Goal: Task Accomplishment & Management: Complete application form

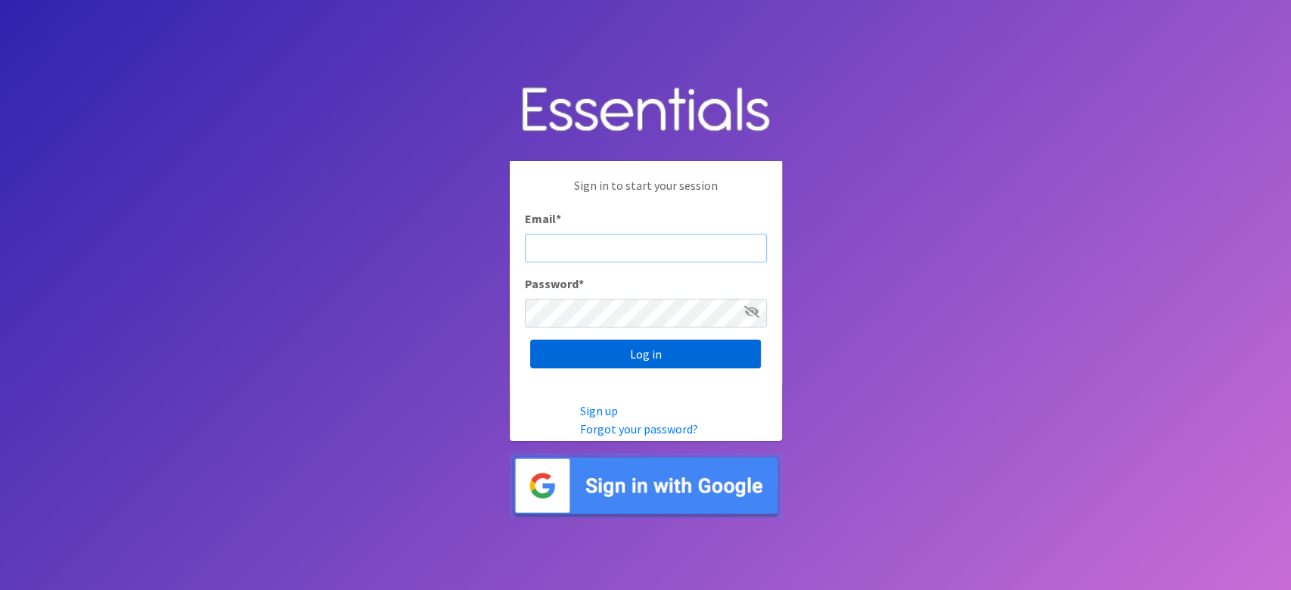
type input "lacey@familynetworknwa.com"
click at [569, 351] on input "Log in" at bounding box center [645, 354] width 231 height 29
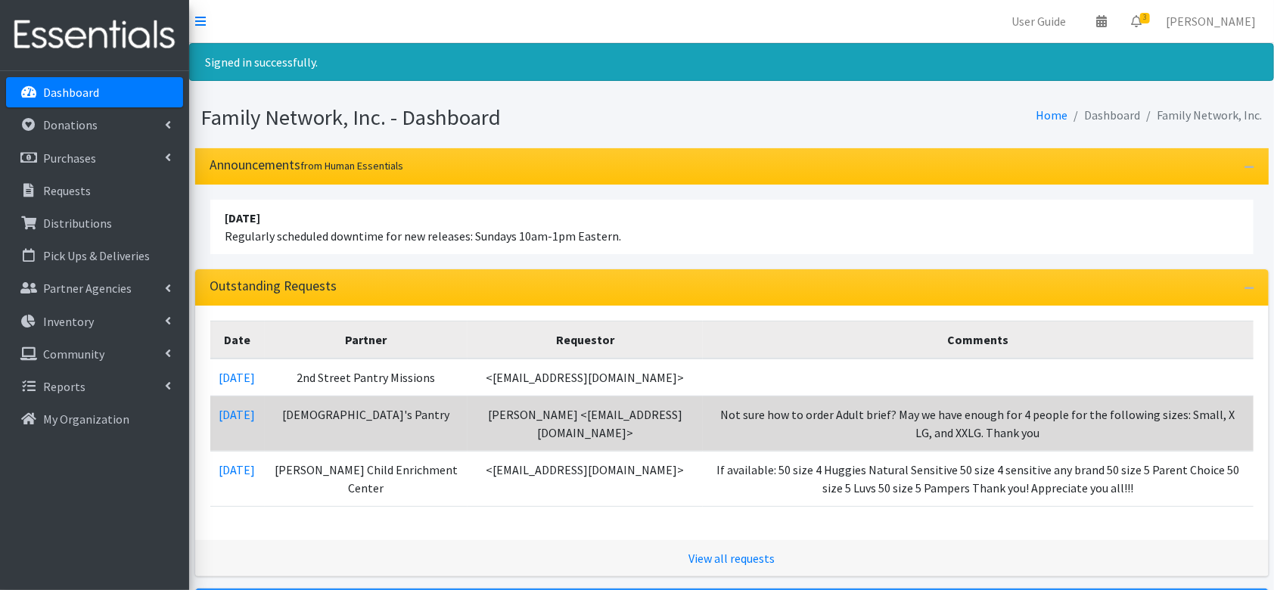
click at [703, 402] on td "Not sure how to order Adult brief? May we have enough for 4 people for the foll…" at bounding box center [978, 423] width 551 height 55
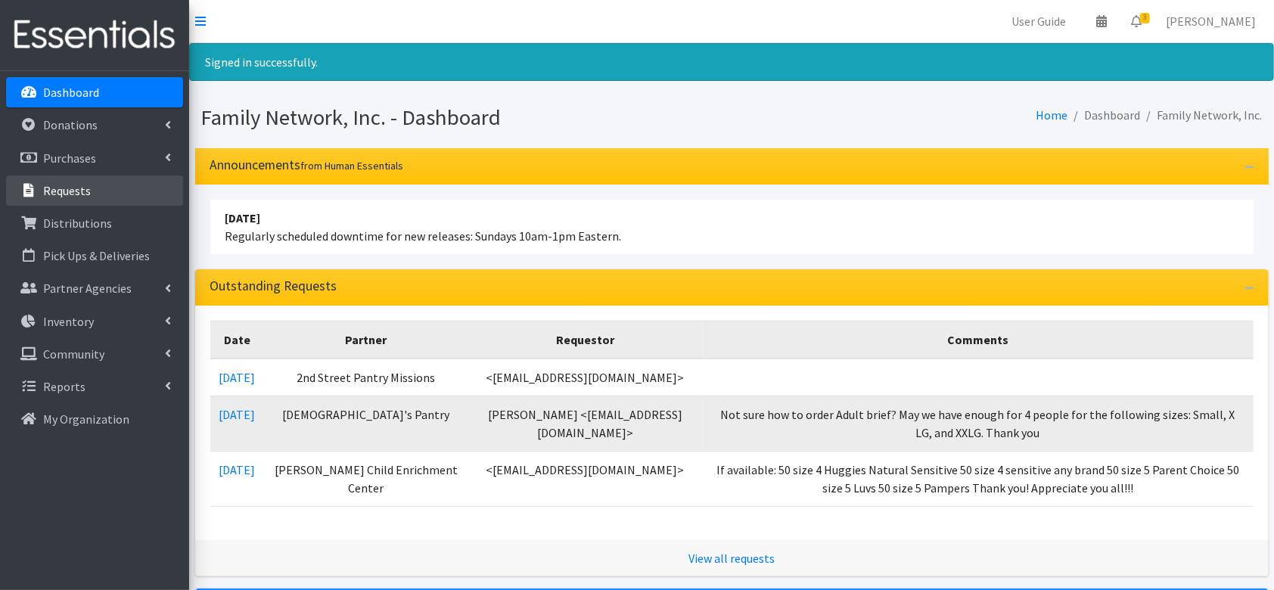
click at [64, 191] on p "Requests" at bounding box center [67, 190] width 48 height 15
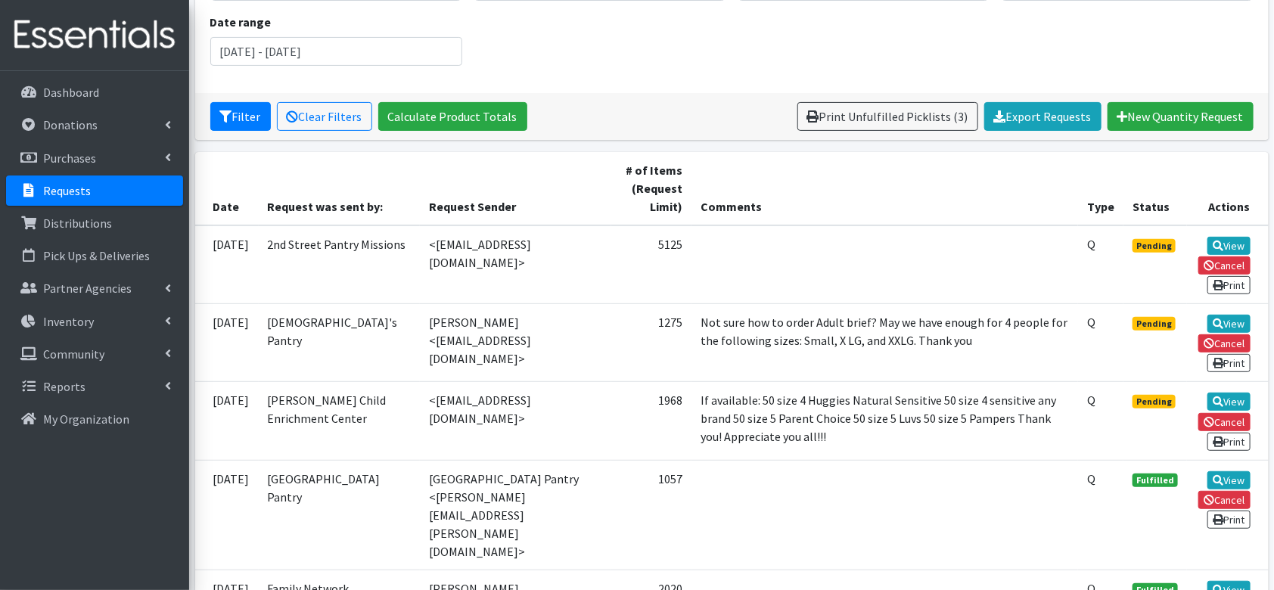
scroll to position [200, 0]
click at [1224, 393] on link "View" at bounding box center [1228, 402] width 43 height 18
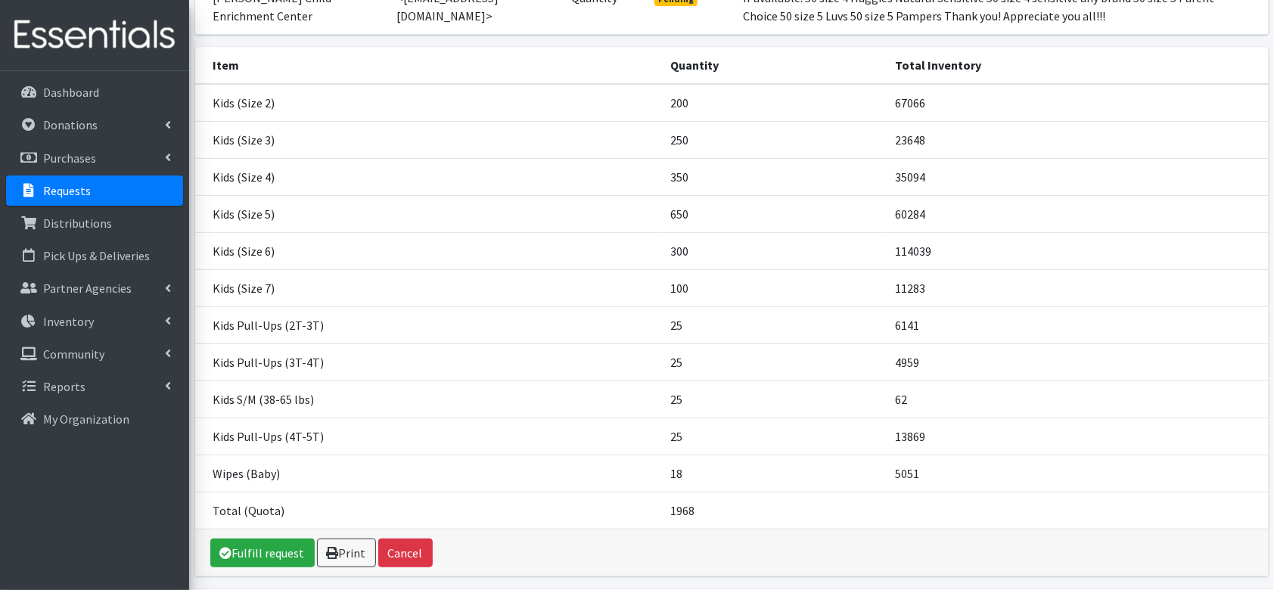
scroll to position [262, 0]
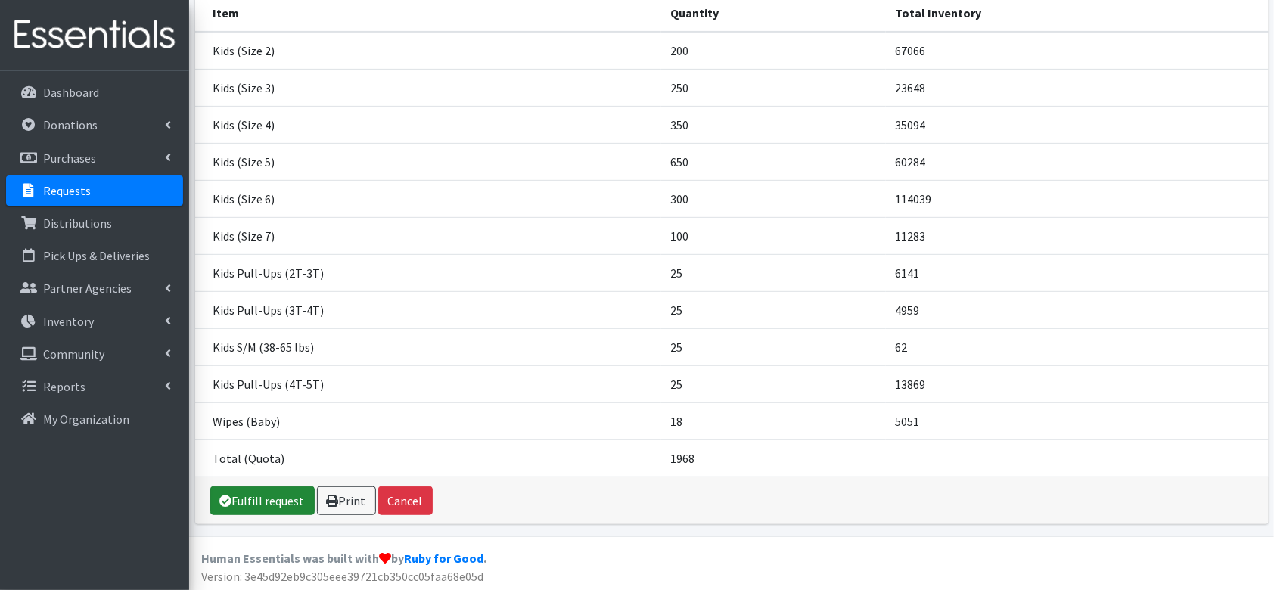
click at [234, 493] on link "Fulfill request" at bounding box center [262, 500] width 104 height 29
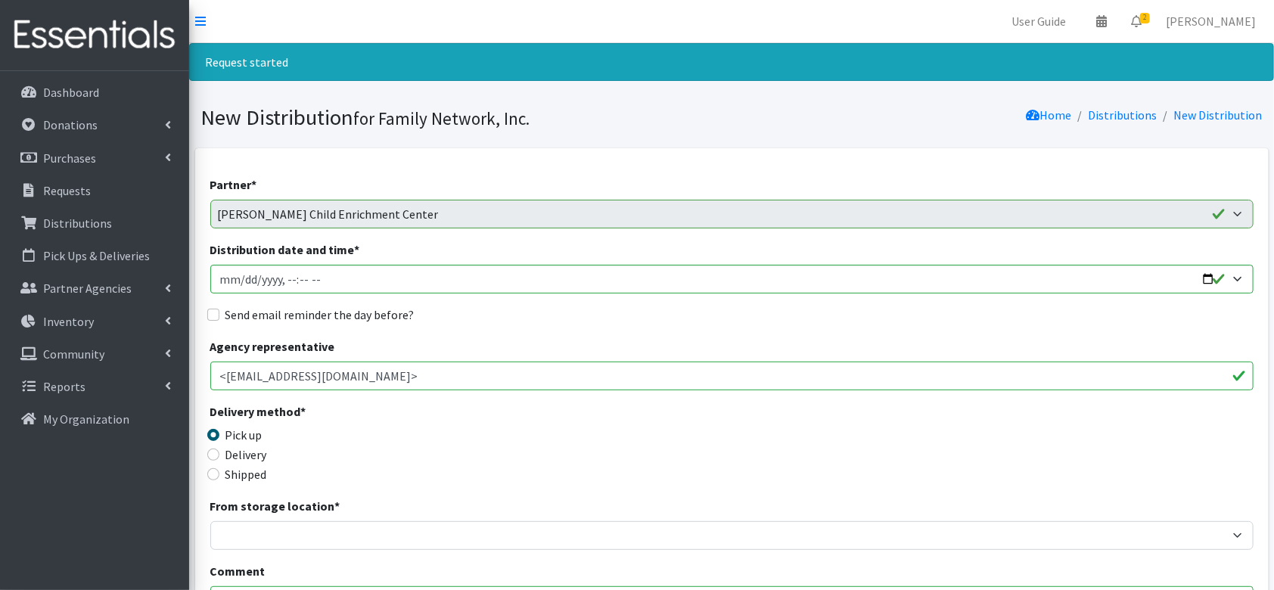
scroll to position [141, 0]
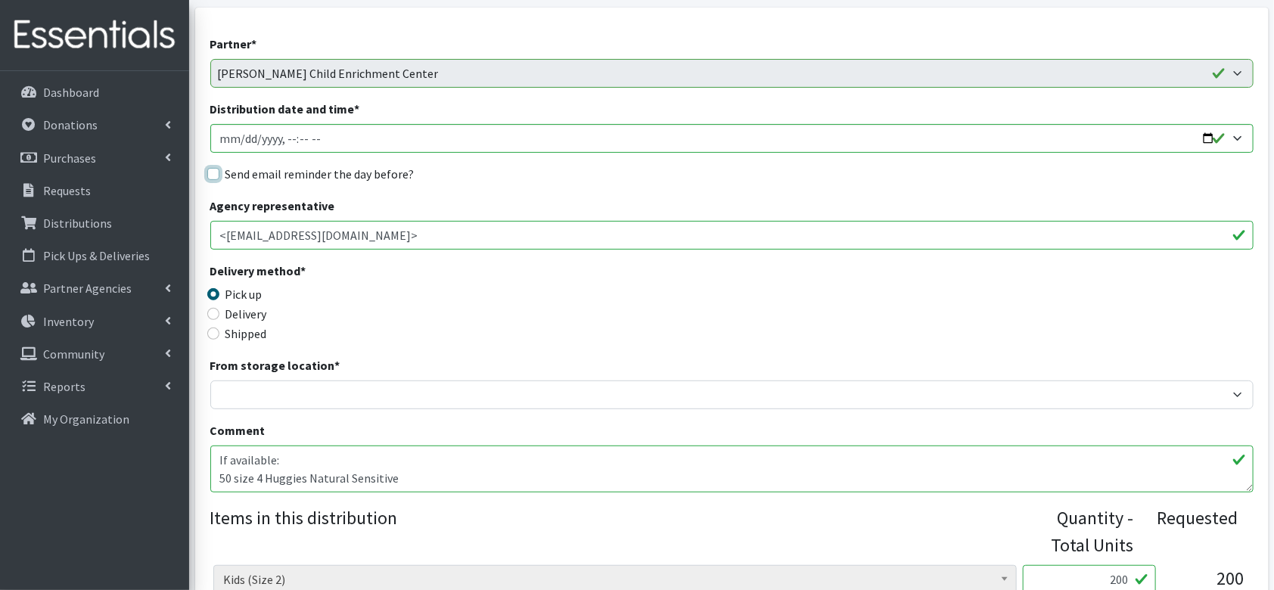
click at [214, 169] on input "Send email reminder the day before?" at bounding box center [213, 174] width 12 height 12
checkbox input "true"
click at [1205, 142] on input "Distribution date and time *" at bounding box center [731, 138] width 1043 height 29
type input "2025-09-16T09:00"
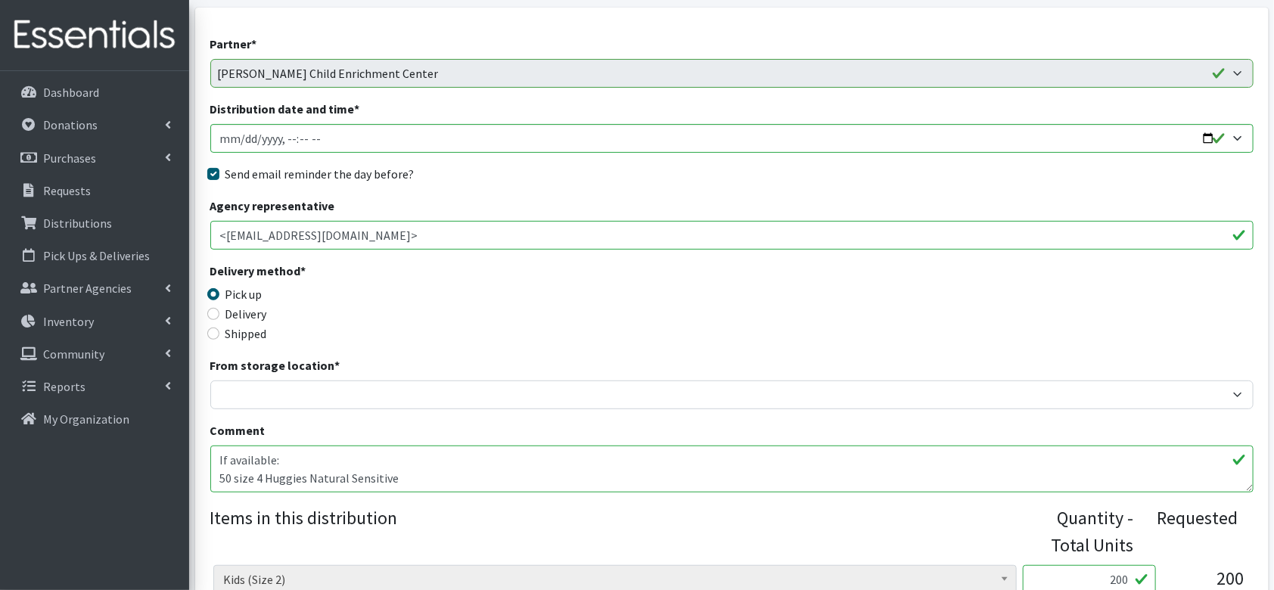
scroll to position [357, 0]
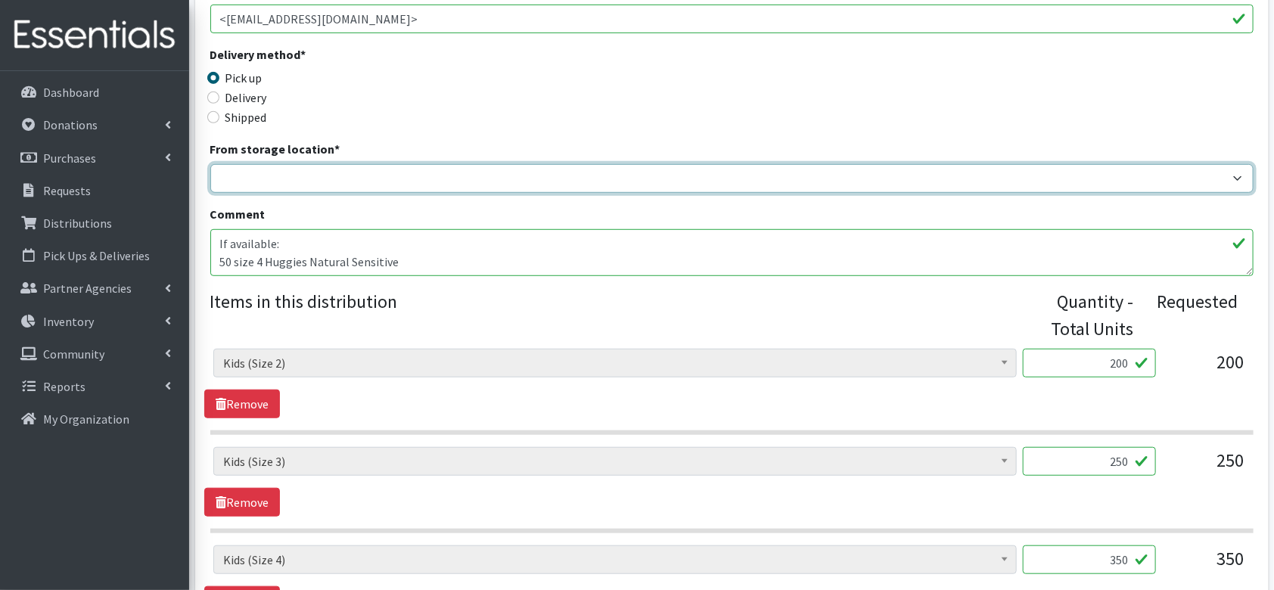
click at [294, 179] on select "DC Warehouse" at bounding box center [731, 178] width 1043 height 29
select select "421"
click at [210, 164] on select "DC Warehouse" at bounding box center [731, 178] width 1043 height 29
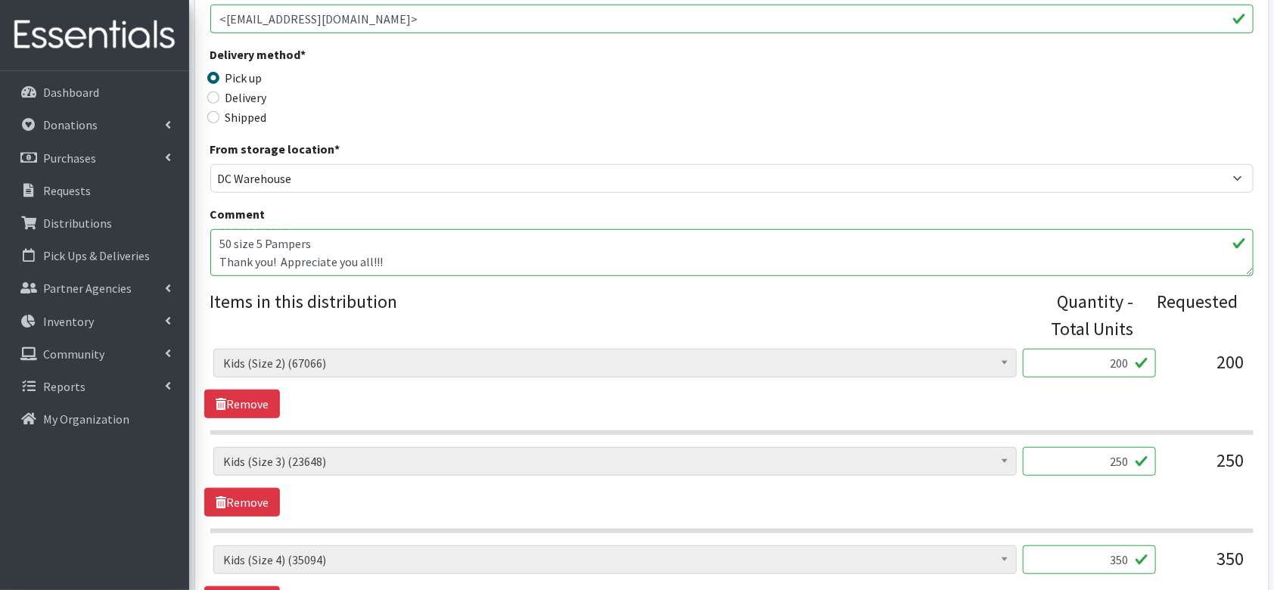
click at [1107, 370] on input "200" at bounding box center [1089, 363] width 133 height 29
type input "150"
click at [899, 399] on div "Adult Briefs (Large/X-Large) (1422) Adult Briefs (Medium/Large) (117) Adult Bri…" at bounding box center [731, 384] width 1054 height 70
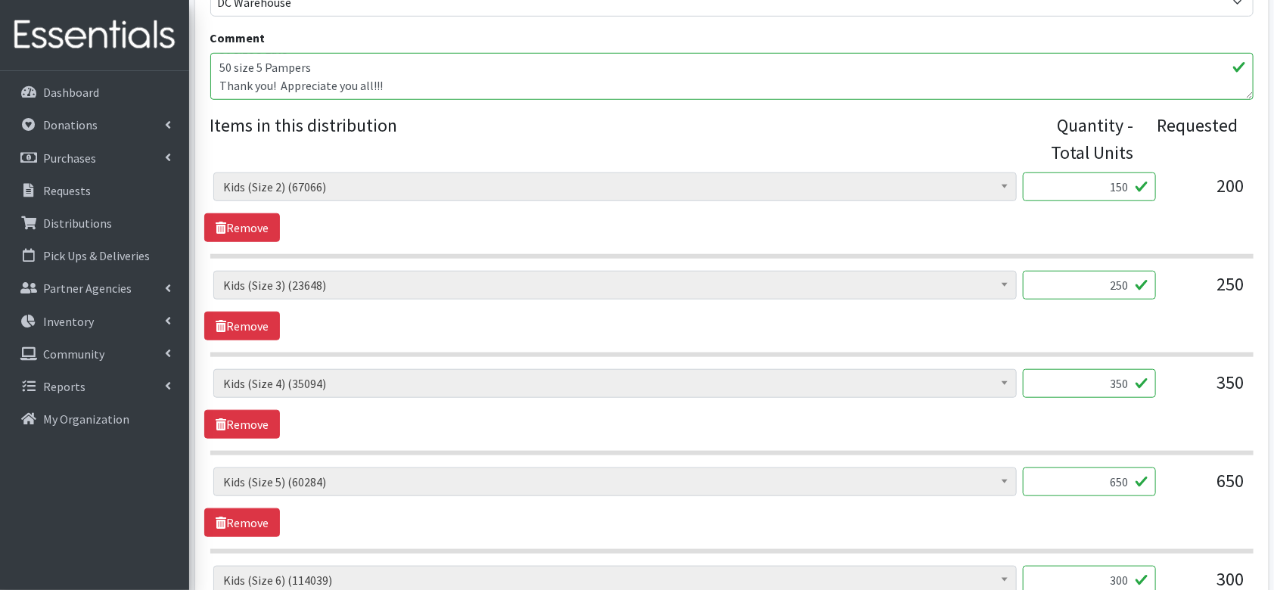
scroll to position [535, 0]
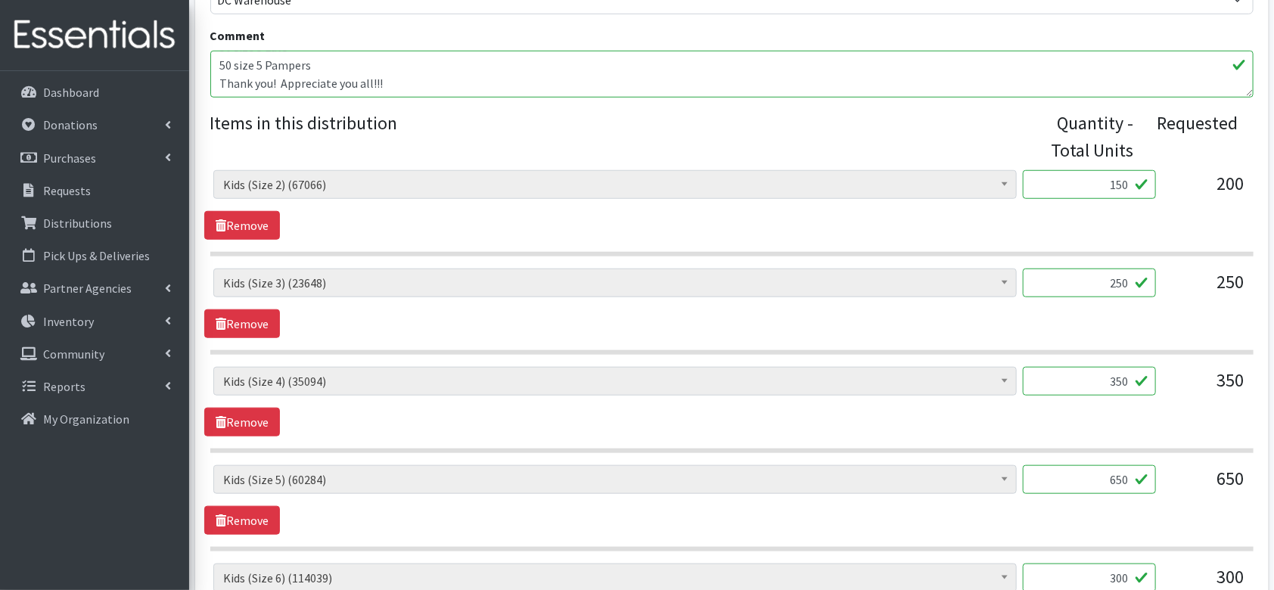
click at [1119, 375] on input "350" at bounding box center [1089, 381] width 133 height 29
type input "400"
click at [936, 330] on div "Adult Briefs (Large/X-Large) (1422) Adult Briefs (Medium/Large) (117) Adult Bri…" at bounding box center [731, 303] width 1054 height 70
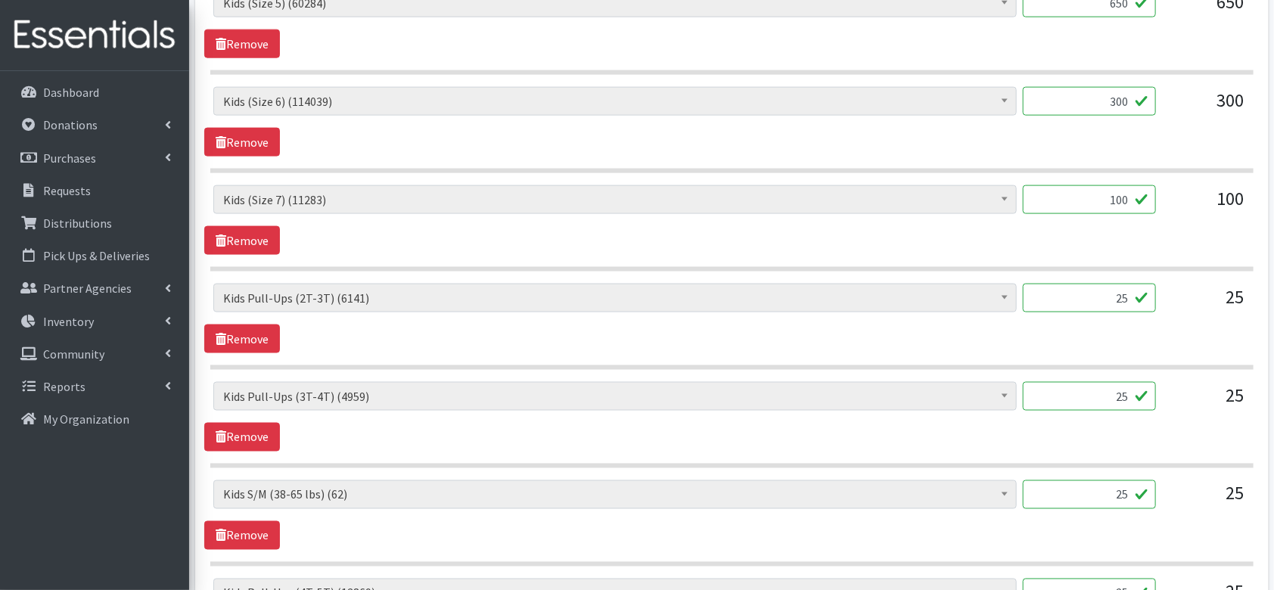
scroll to position [1377, 0]
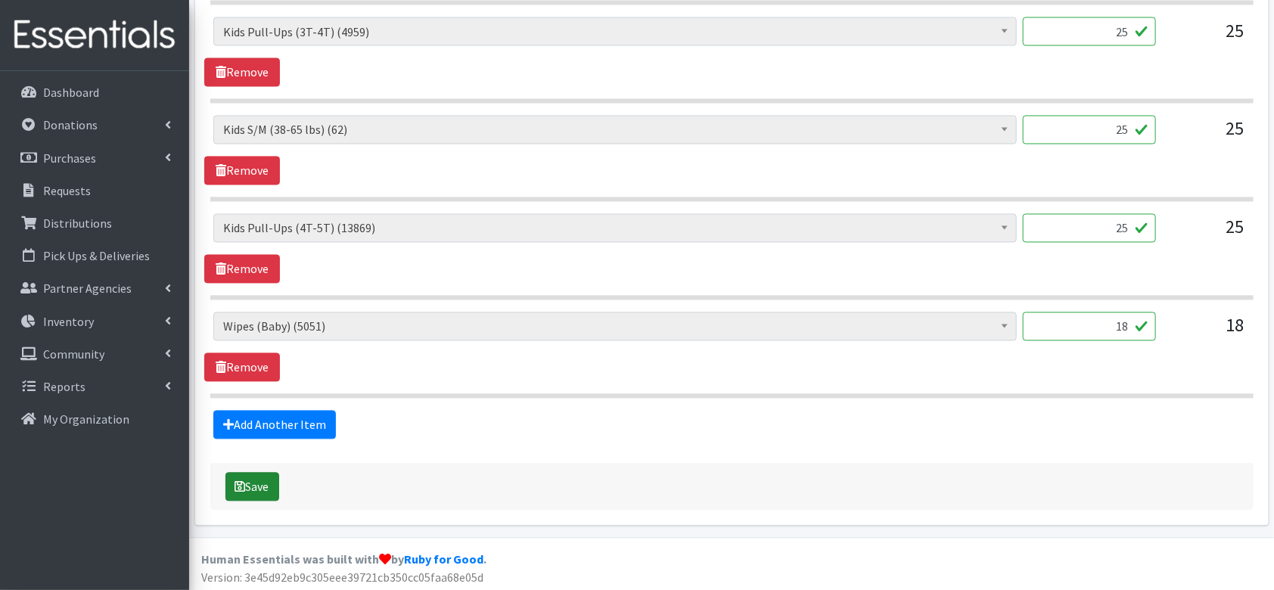
click at [250, 484] on button "Save" at bounding box center [252, 487] width 54 height 29
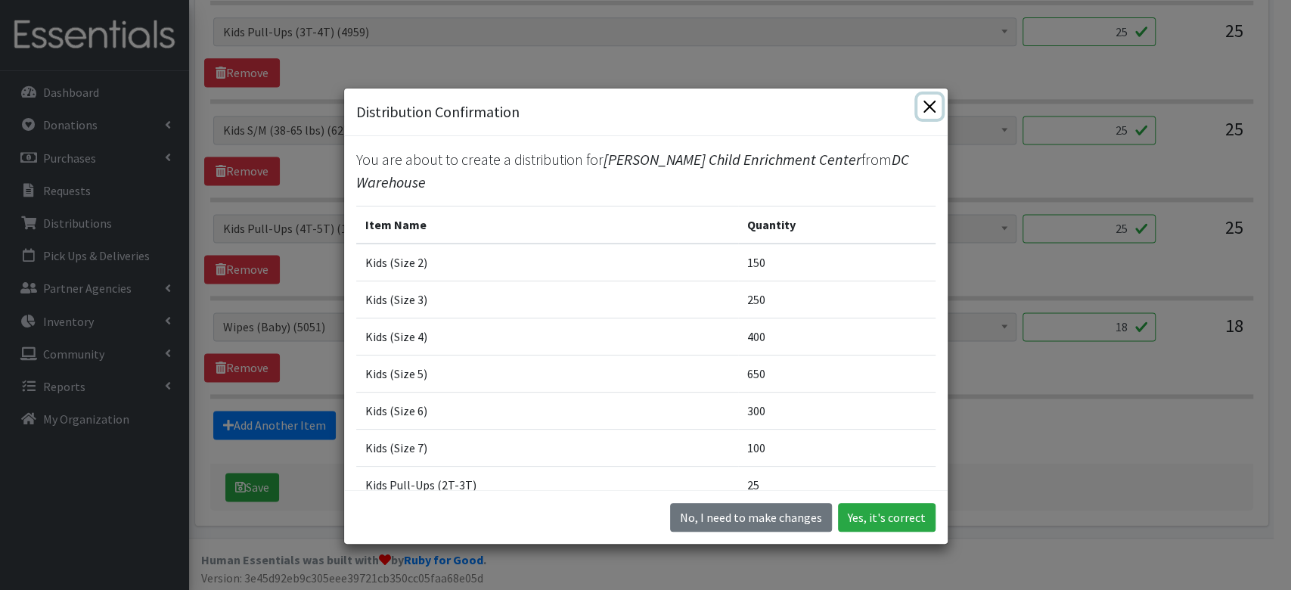
click at [920, 103] on button "Close" at bounding box center [929, 107] width 24 height 24
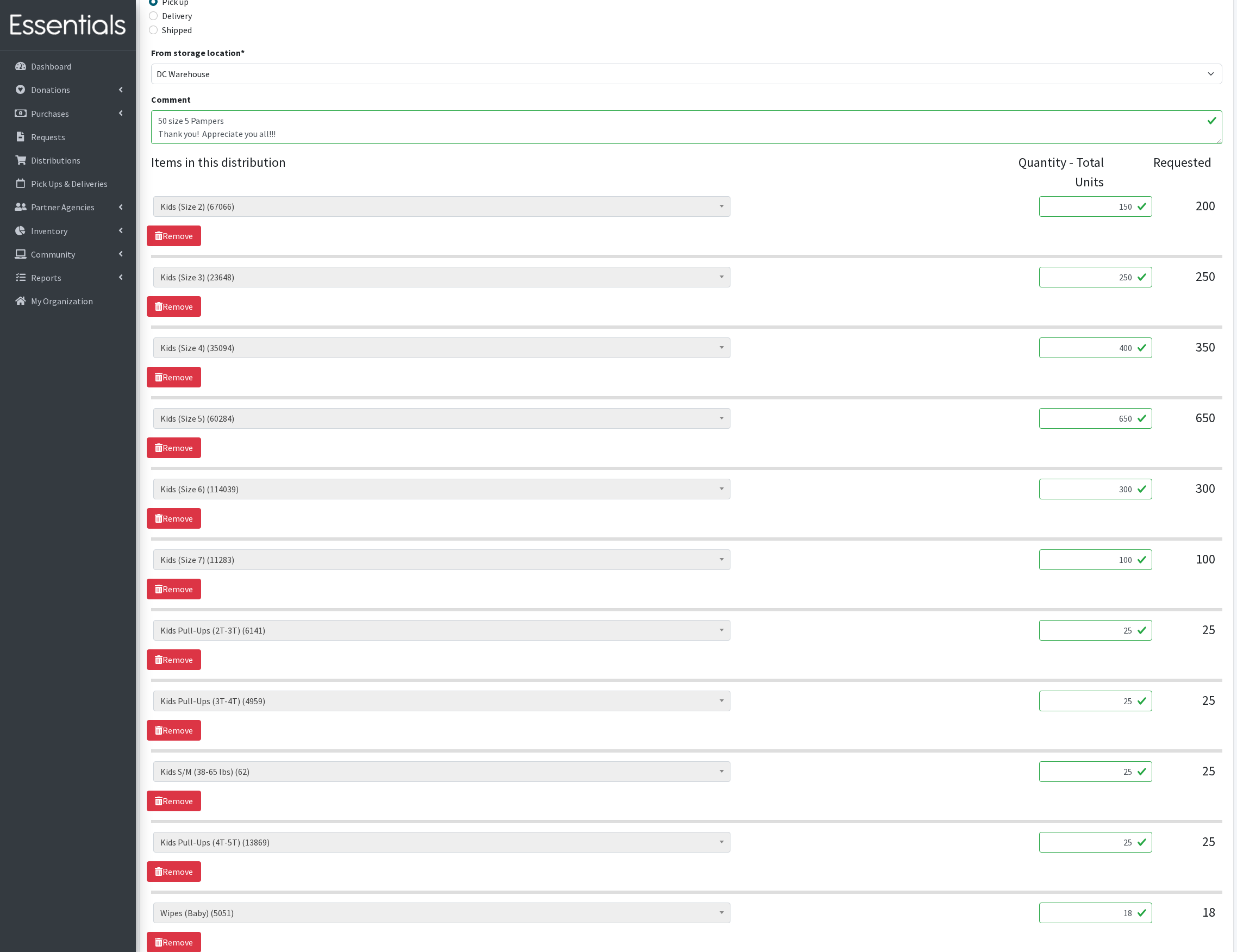
scroll to position [486, 0]
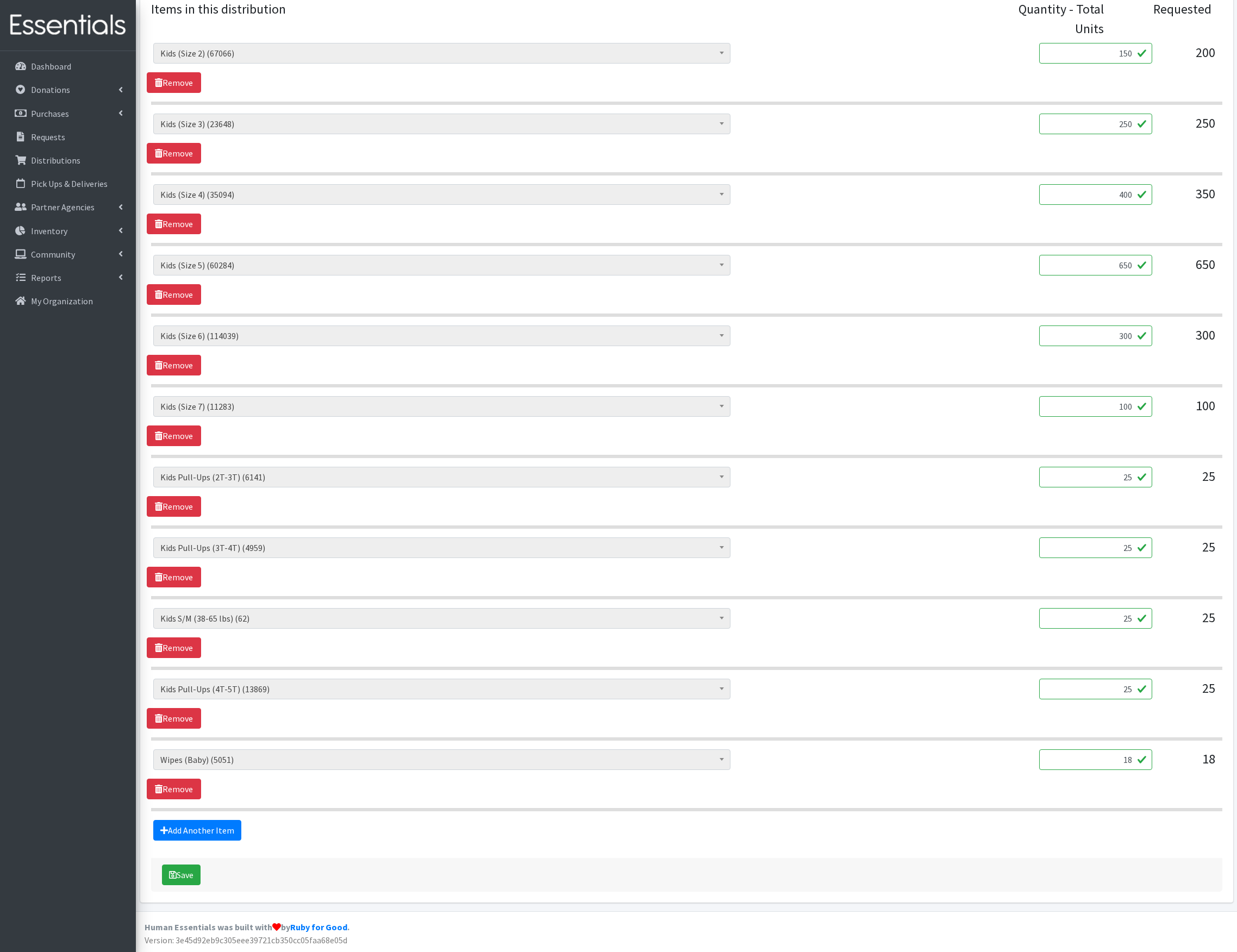
click at [915, 423] on input "25" at bounding box center [1095, 618] width 113 height 21
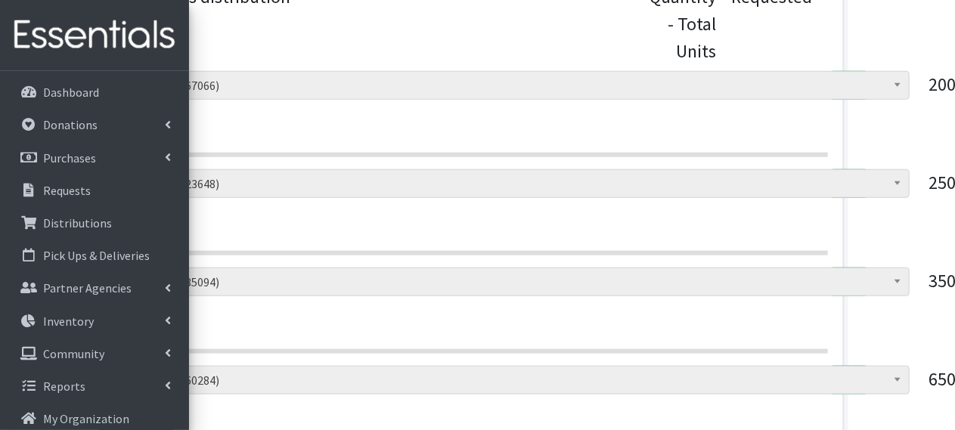
scroll to position [663, 107]
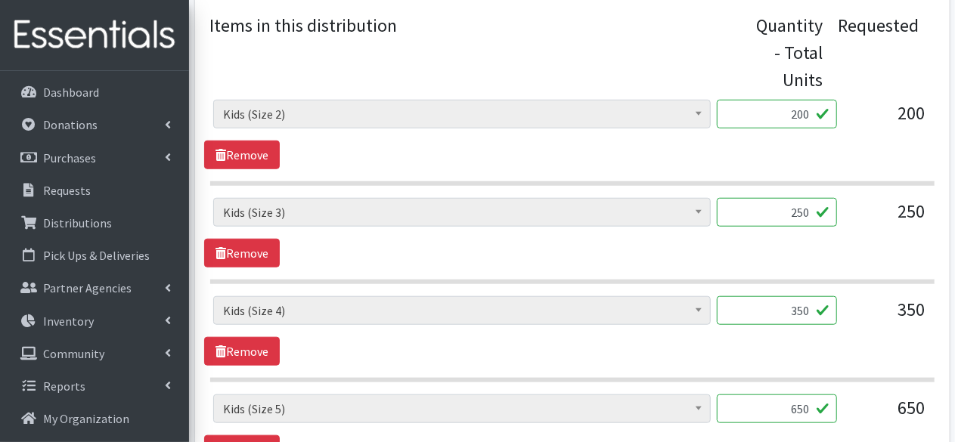
scroll to position [584, 0]
click at [802, 101] on input "200" at bounding box center [777, 113] width 120 height 29
type input "150"
click at [795, 300] on input "350" at bounding box center [777, 310] width 120 height 29
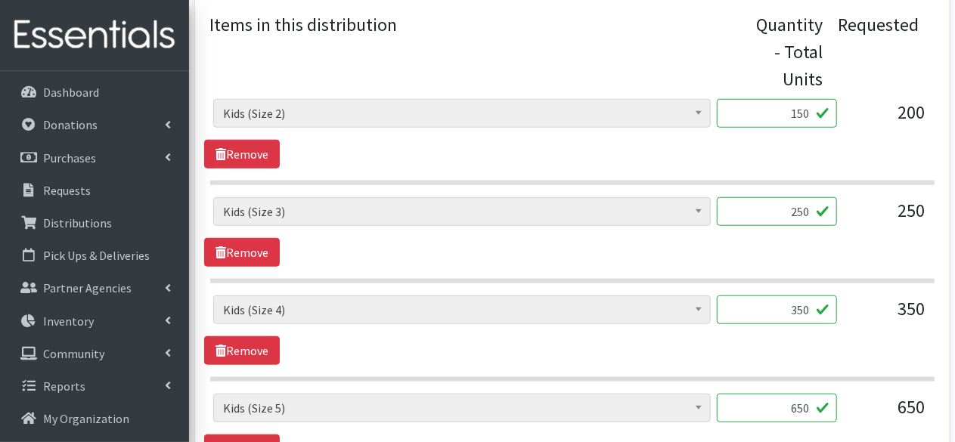
click at [795, 300] on input "350" at bounding box center [777, 310] width 120 height 29
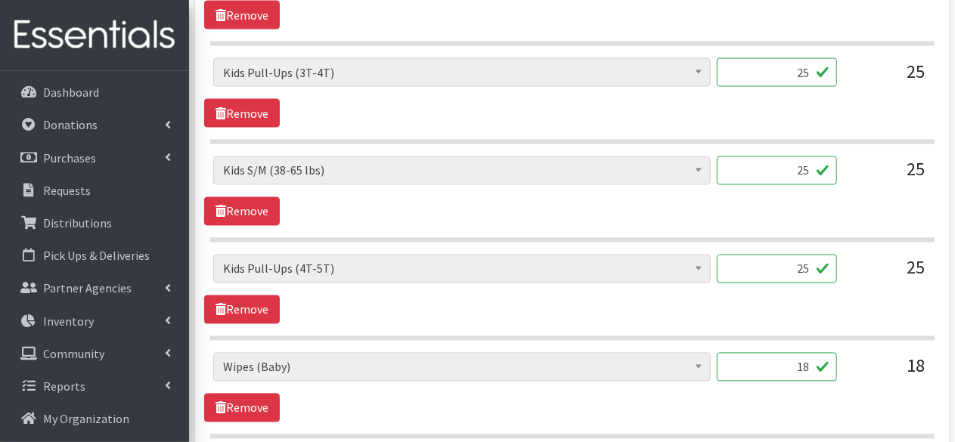
scroll to position [1320, 0]
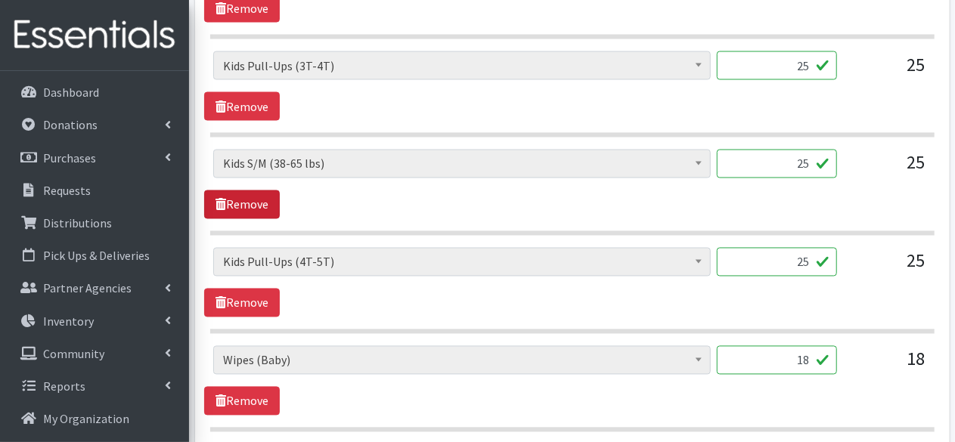
type input "400"
click at [262, 200] on link "Remove" at bounding box center [242, 205] width 76 height 29
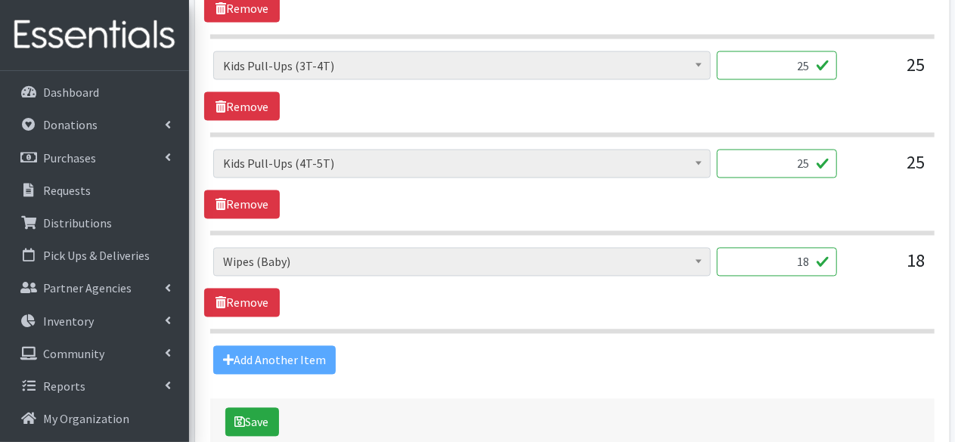
click at [248, 354] on div "Add Another Item" at bounding box center [572, 360] width 736 height 29
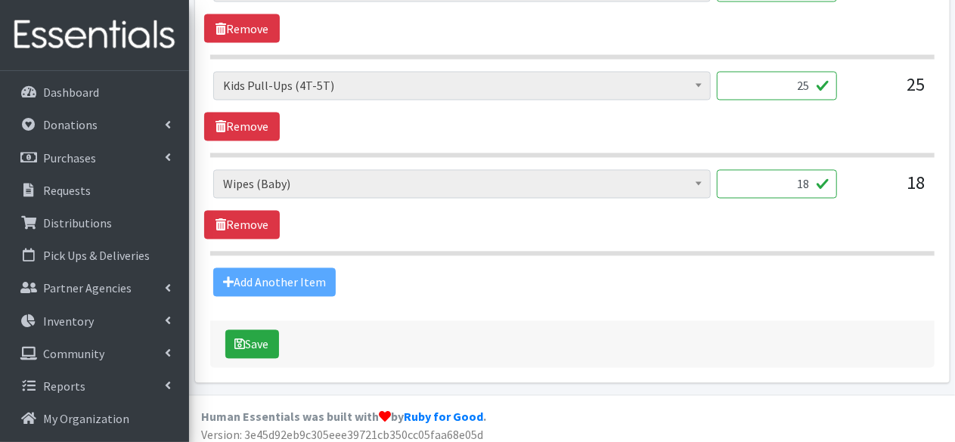
scroll to position [1302, 0]
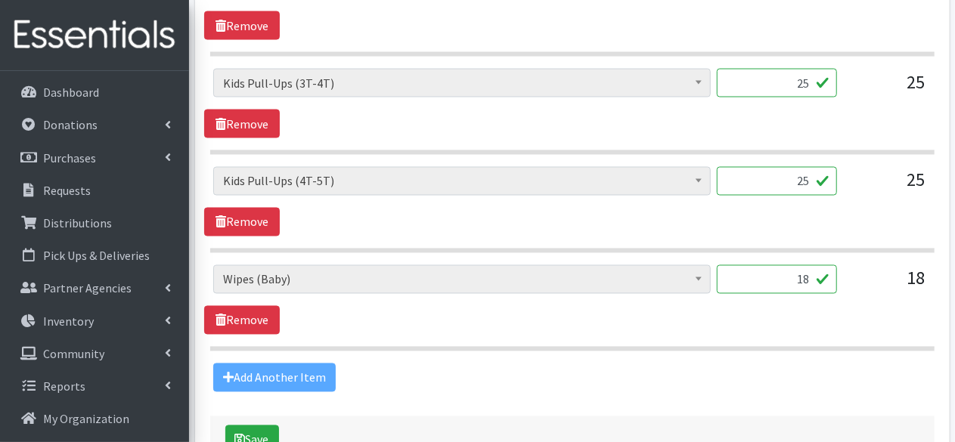
click at [253, 367] on div "Add Another Item" at bounding box center [572, 378] width 736 height 29
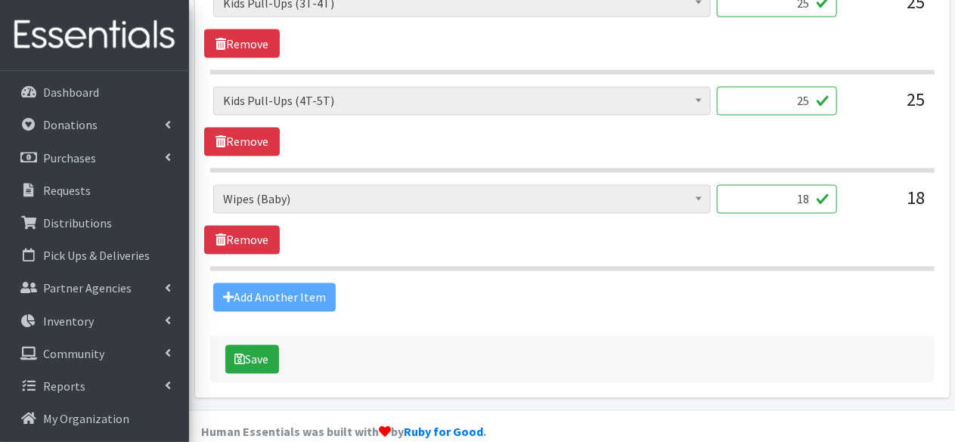
scroll to position [1398, 0]
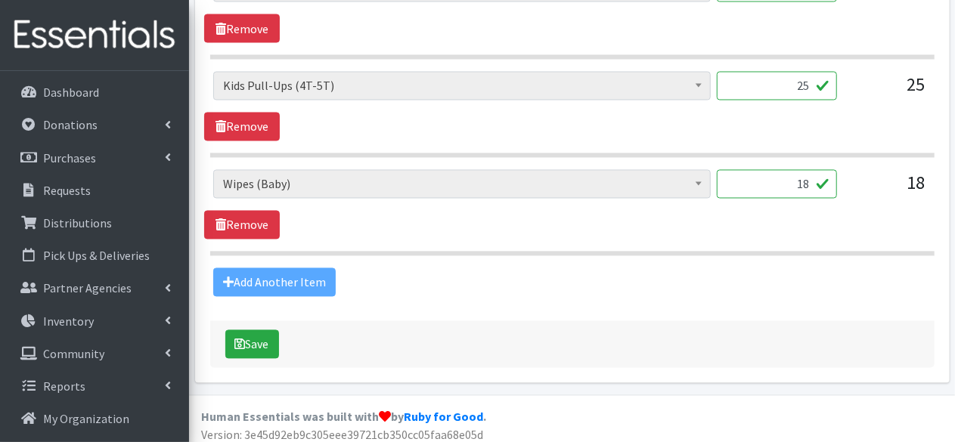
click at [248, 278] on div "Add Another Item" at bounding box center [572, 282] width 736 height 29
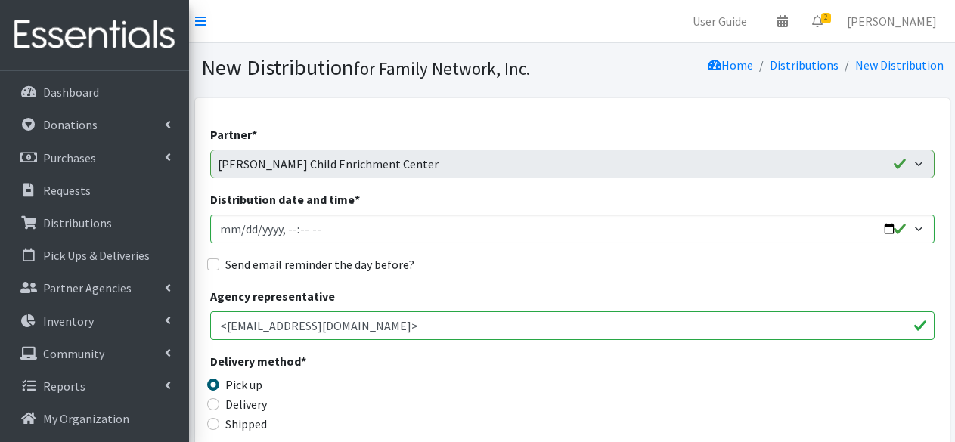
scroll to position [1415, 0]
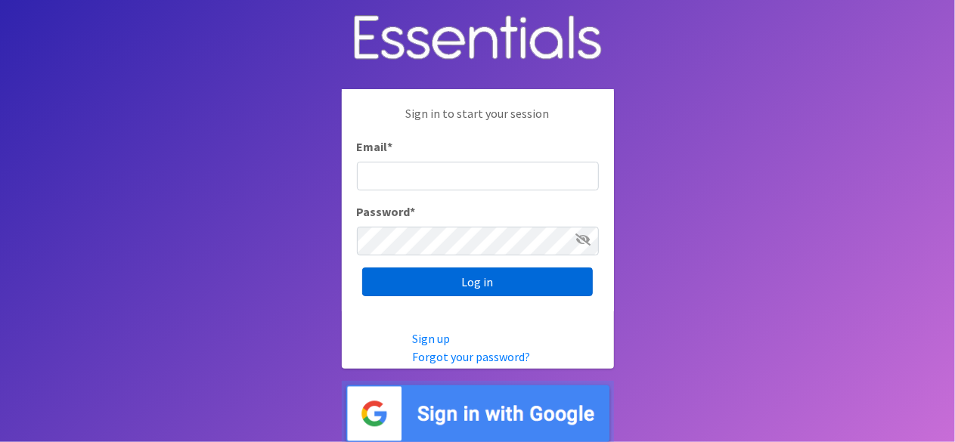
type input "[EMAIL_ADDRESS][DOMAIN_NAME]"
click at [486, 279] on input "Log in" at bounding box center [477, 282] width 231 height 29
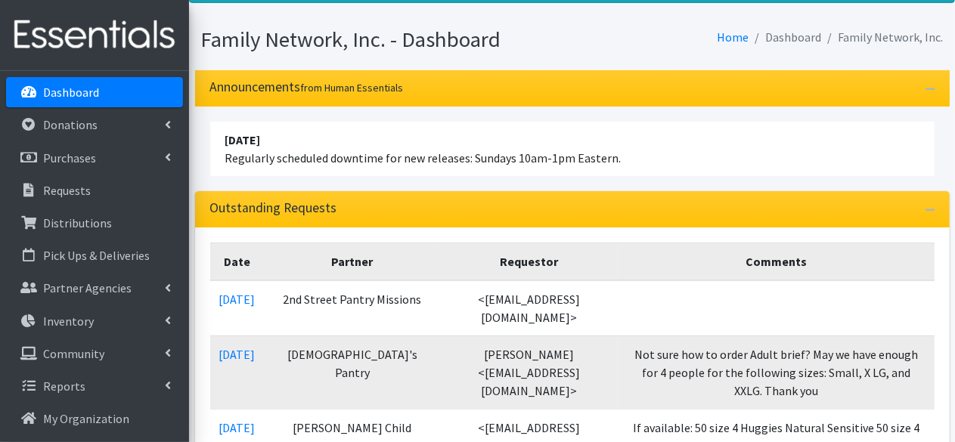
scroll to position [79, 0]
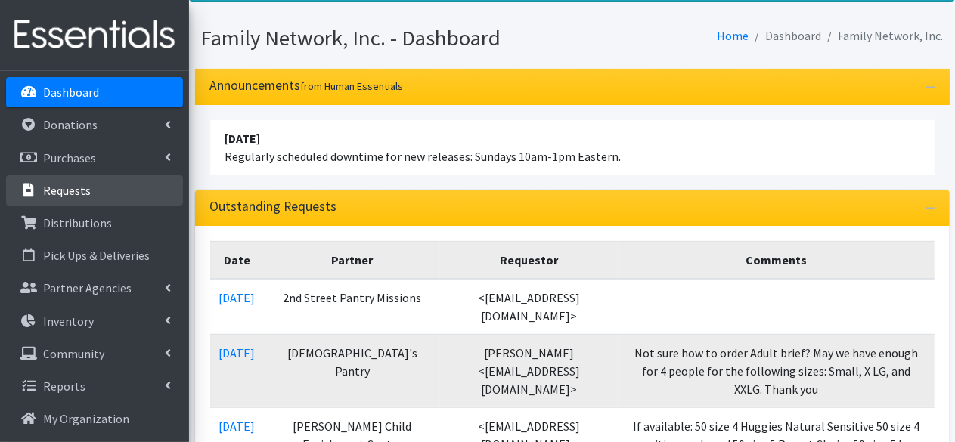
click at [98, 184] on link "Requests" at bounding box center [94, 190] width 177 height 30
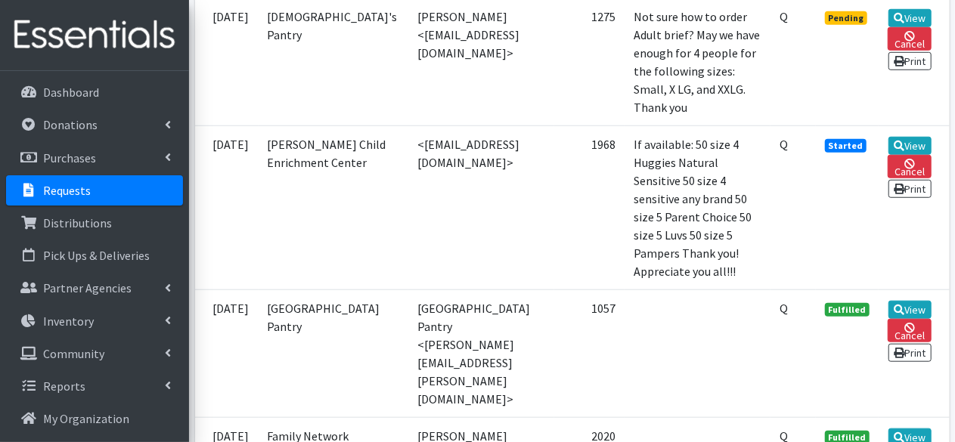
scroll to position [563, 0]
click at [918, 154] on link "View" at bounding box center [910, 145] width 43 height 18
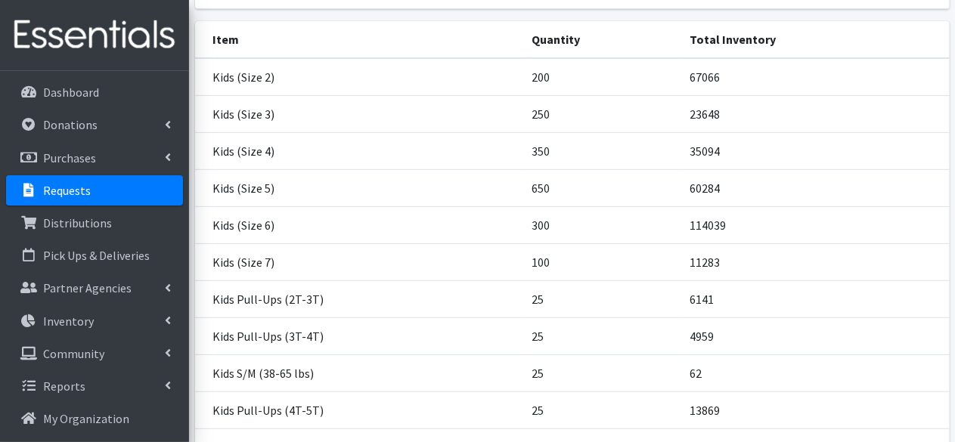
scroll to position [464, 0]
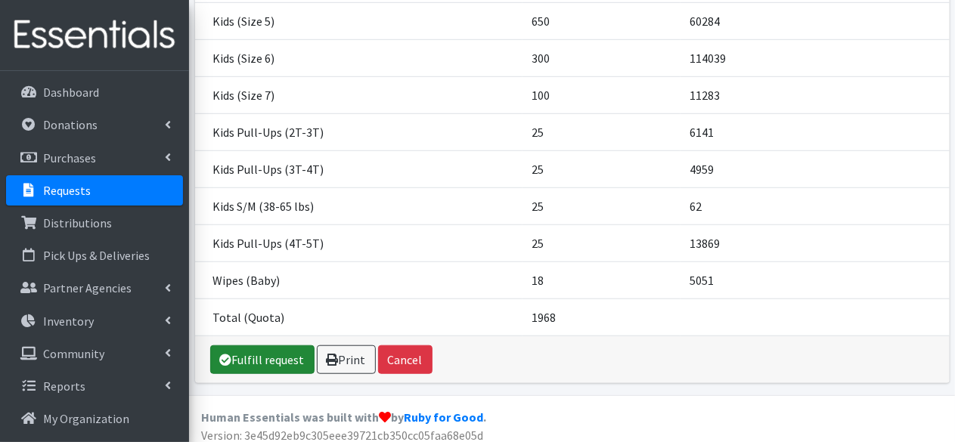
click at [284, 346] on link "Fulfill request" at bounding box center [262, 360] width 104 height 29
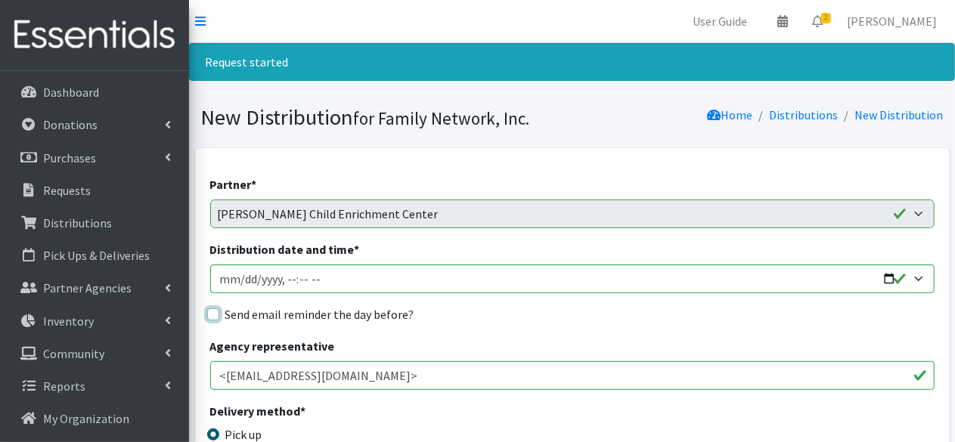
click at [213, 314] on input "Send email reminder the day before?" at bounding box center [213, 315] width 12 height 12
checkbox input "true"
click at [881, 287] on input "Distribution date and time *" at bounding box center [572, 279] width 725 height 29
click at [883, 284] on input "Distribution date and time *" at bounding box center [572, 279] width 725 height 29
type input "2025-09-16T09:00"
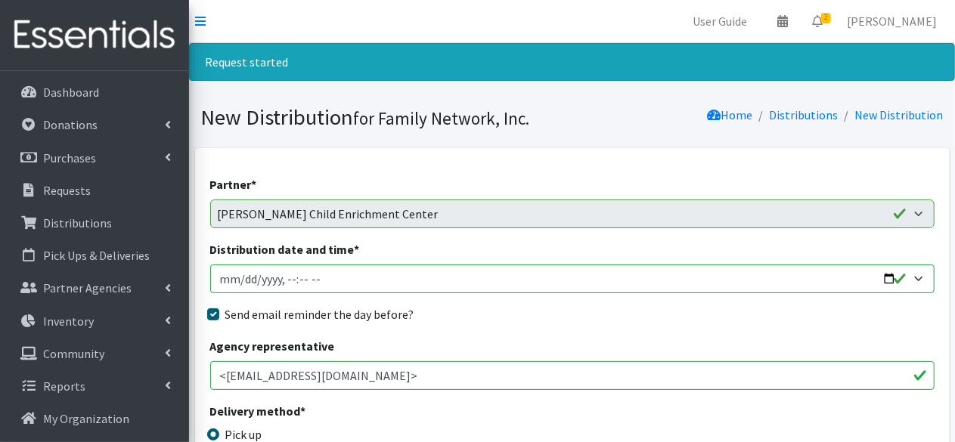
click at [552, 194] on div "Partner * 2nd Street Pantry Missions Arkansas Coalition of Marshallese Bread of…" at bounding box center [572, 201] width 725 height 53
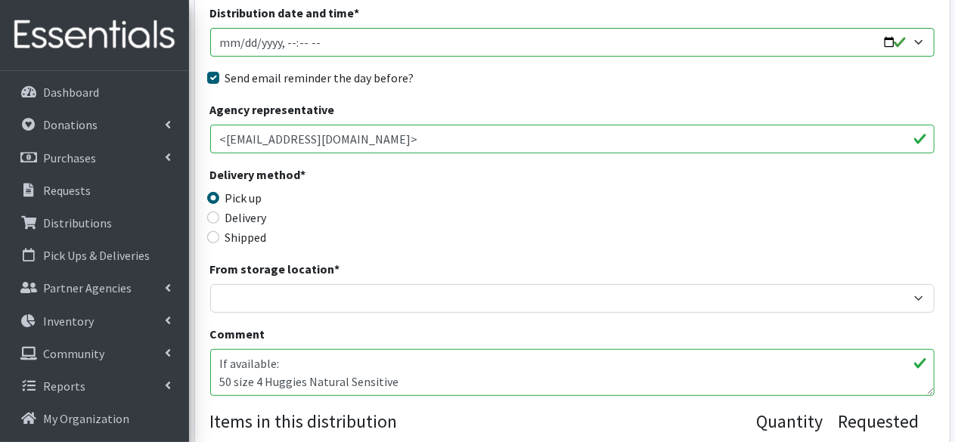
scroll to position [237, 0]
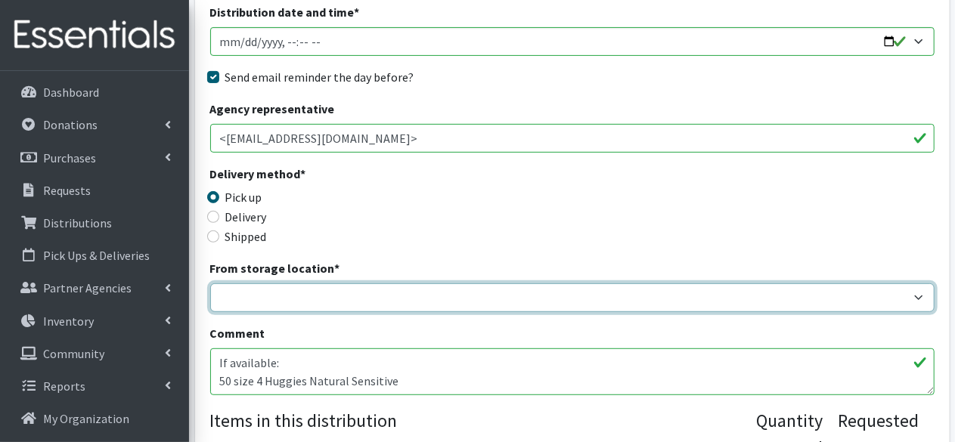
click at [337, 289] on select "DC Warehouse" at bounding box center [572, 298] width 725 height 29
select select "421"
click at [210, 284] on select "DC Warehouse" at bounding box center [572, 298] width 725 height 29
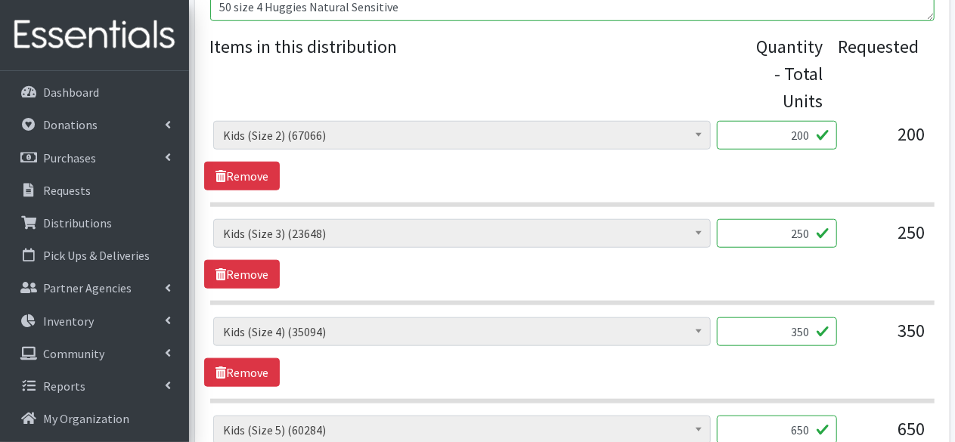
scroll to position [656, 0]
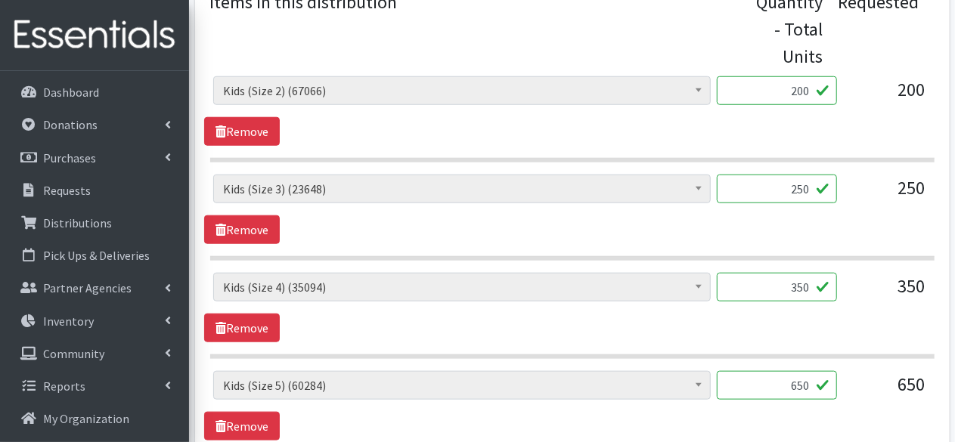
click at [800, 96] on input "200" at bounding box center [777, 90] width 120 height 29
type input "150"
click at [803, 285] on input "350" at bounding box center [777, 287] width 120 height 29
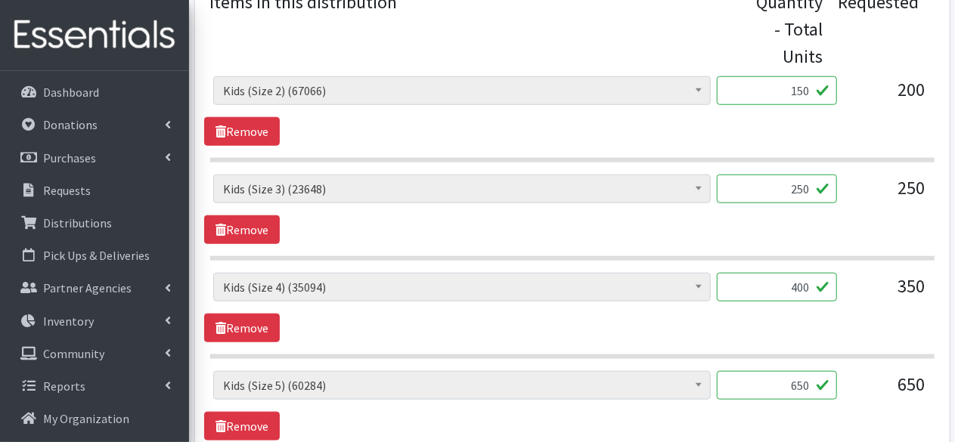
type input "400"
click at [609, 330] on div "Adult Briefs (Large/X-Large) (1422) Adult Briefs (Medium/Large) (117) Adult Bri…" at bounding box center [572, 308] width 736 height 70
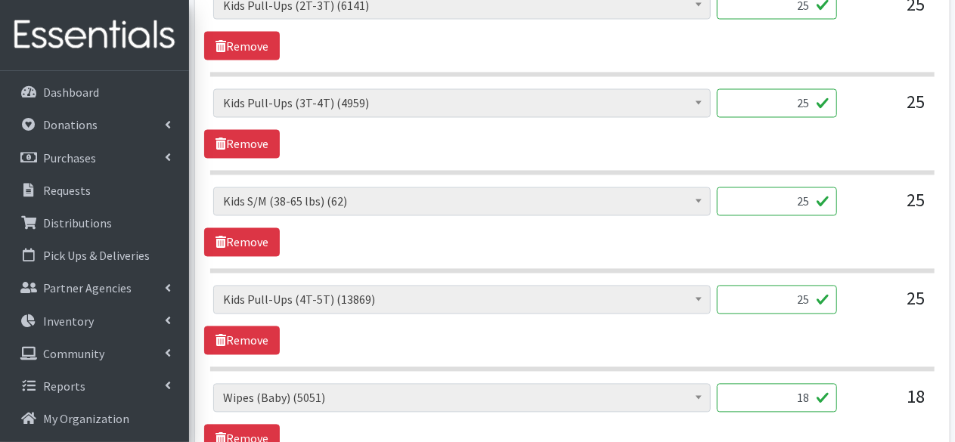
scroll to position [1333, 0]
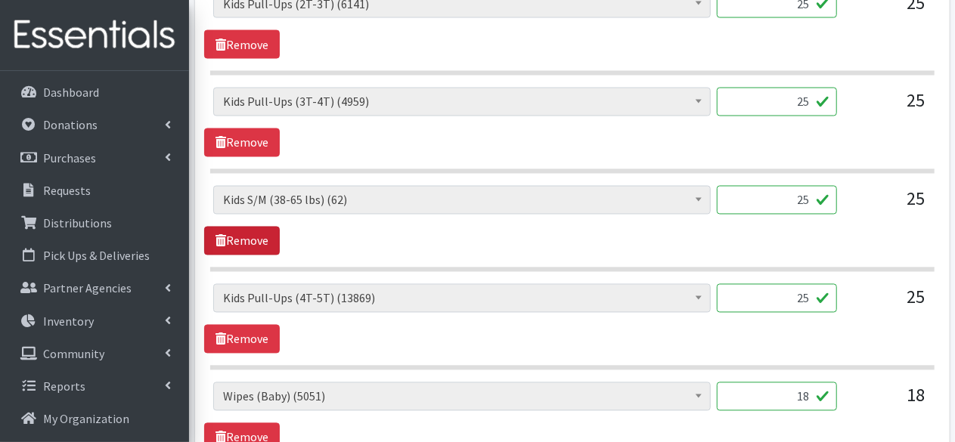
click at [252, 234] on link "Remove" at bounding box center [242, 241] width 76 height 29
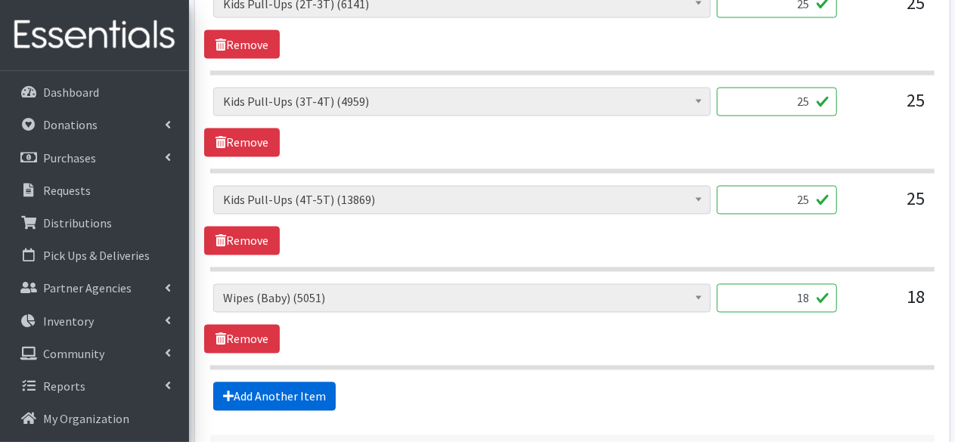
click at [277, 385] on link "Add Another Item" at bounding box center [274, 397] width 123 height 29
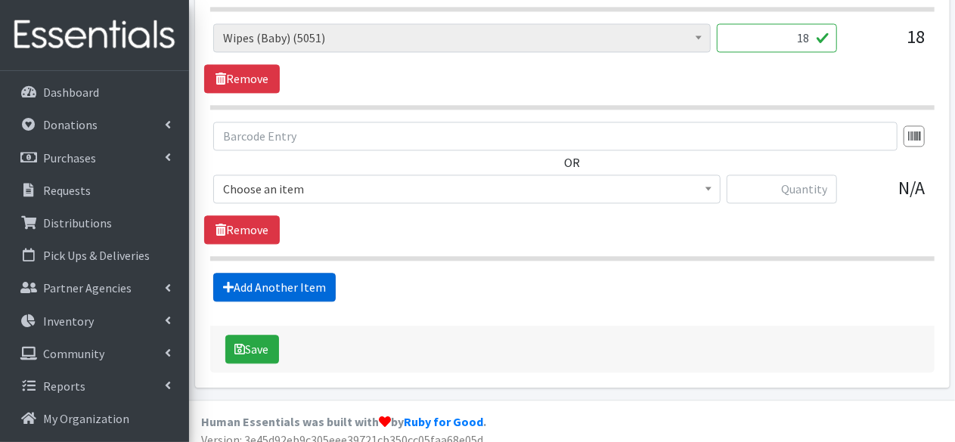
scroll to position [1597, 0]
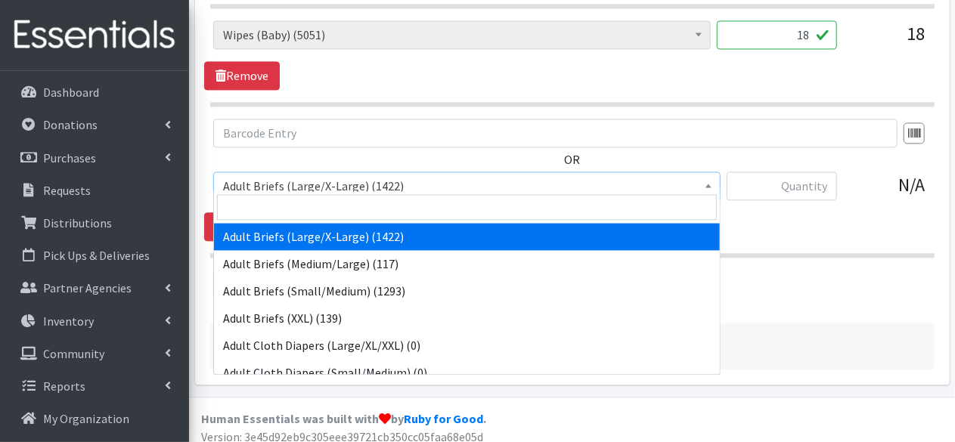
click at [582, 175] on span "Adult Briefs (Large/X-Large) (1422)" at bounding box center [467, 185] width 488 height 21
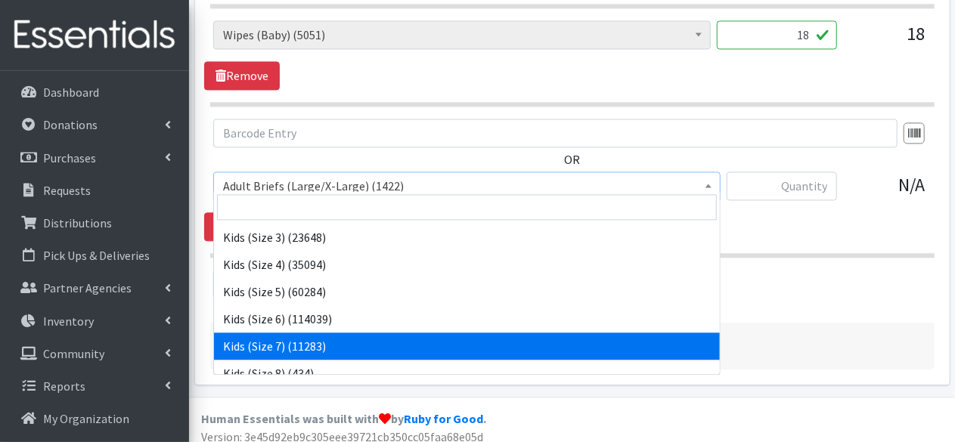
scroll to position [742, 0]
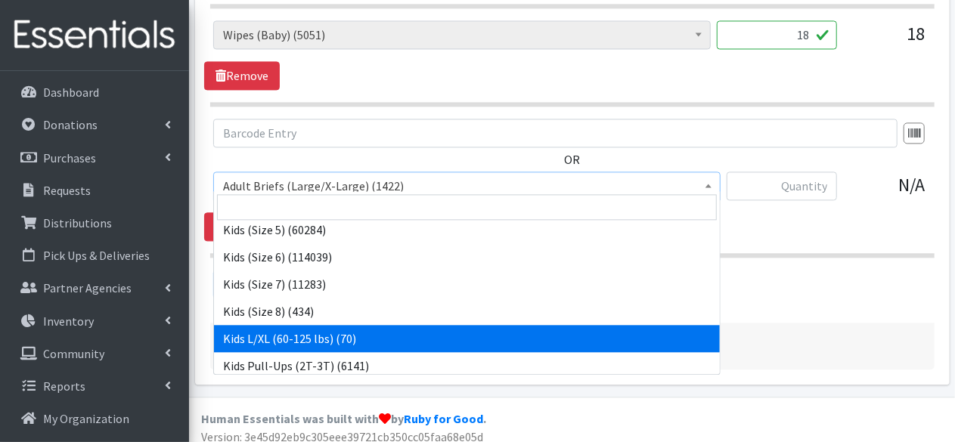
select select "4576"
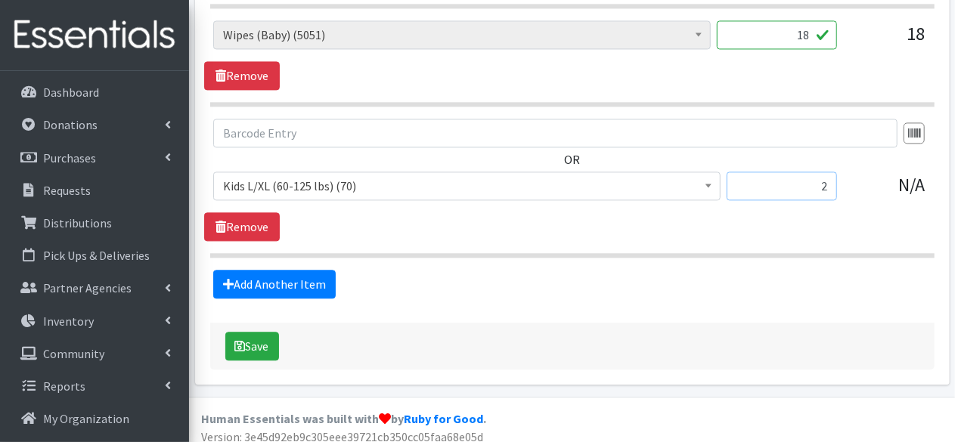
click at [801, 180] on input "2" at bounding box center [782, 186] width 110 height 29
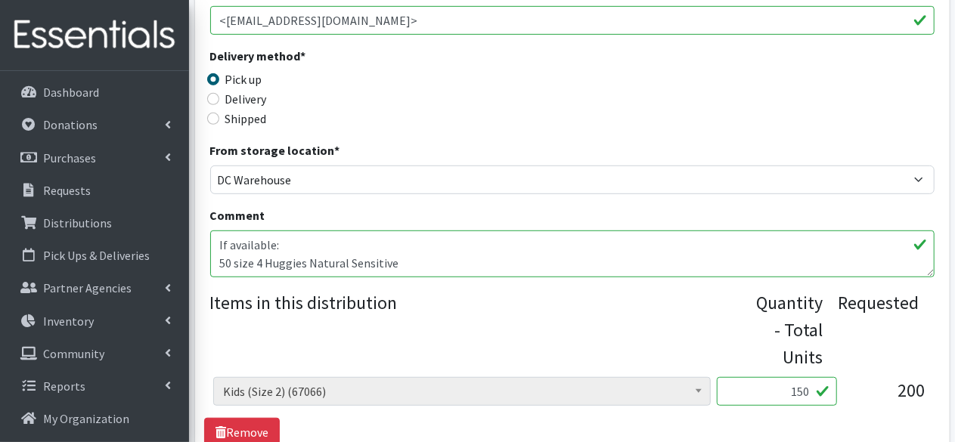
scroll to position [368, 0]
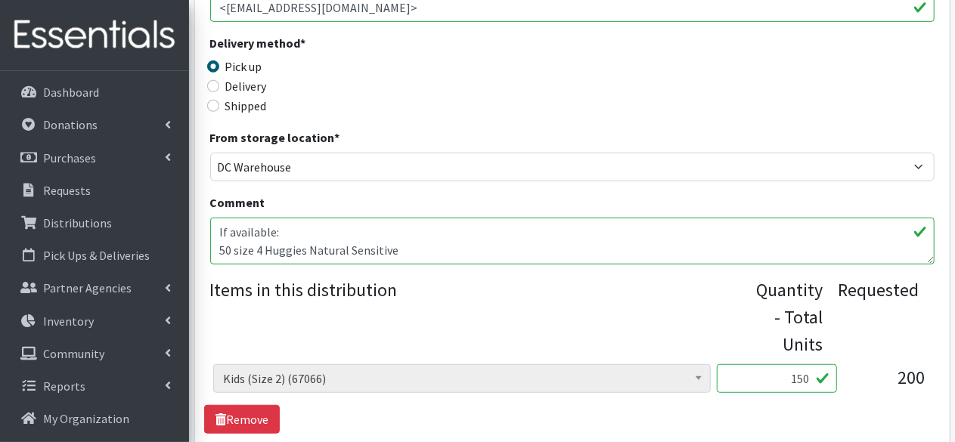
type input "25"
click at [421, 254] on textarea "If available: 50 size 4 Huggies Natural Sensitive 50 size 4 sensitive any brand…" at bounding box center [572, 241] width 725 height 47
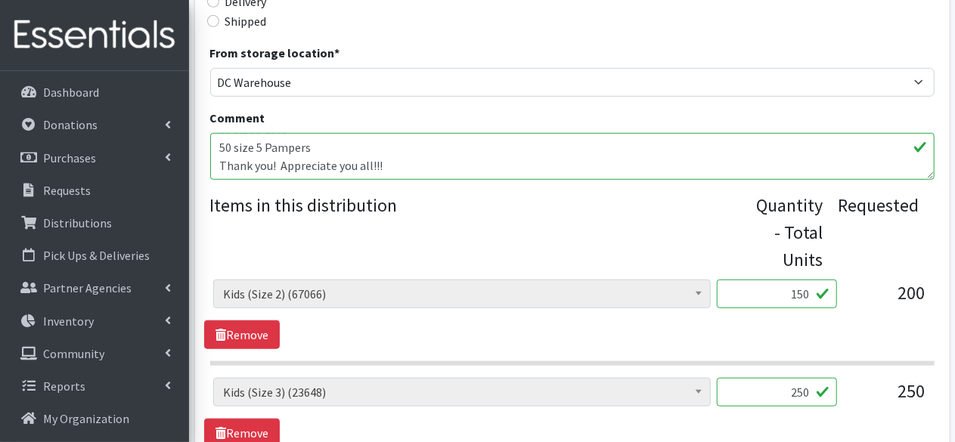
scroll to position [456, 0]
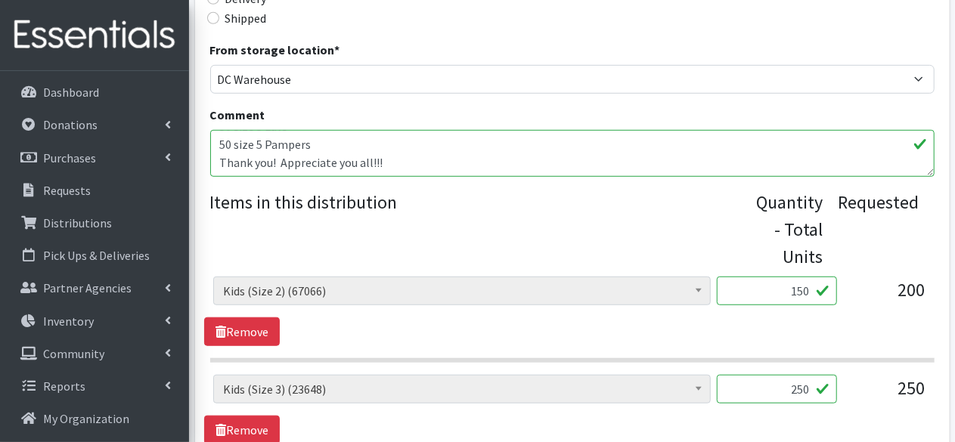
click at [411, 163] on textarea "If available: 50 size 4 Huggies Natural Sensitive 50 size 4 sensitive any brand…" at bounding box center [572, 153] width 725 height 47
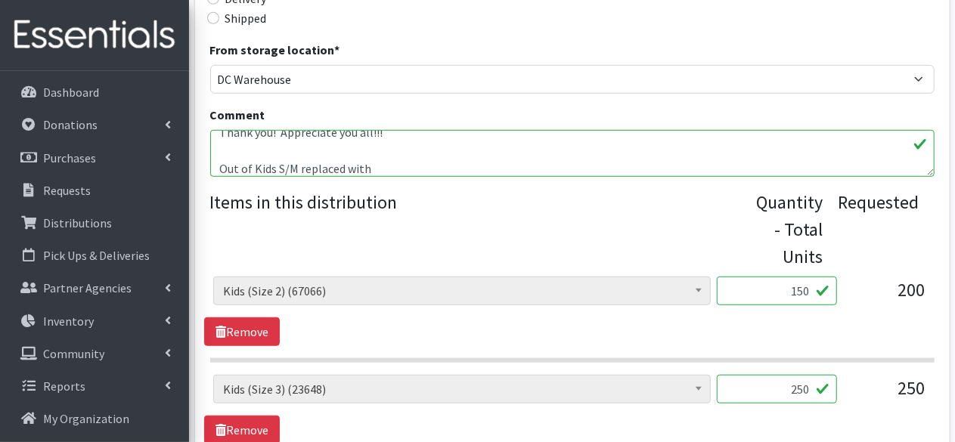
type textarea "If available: 50 size 4 Huggies Natural Sensitive 50 size 4 sensitive any brand…"
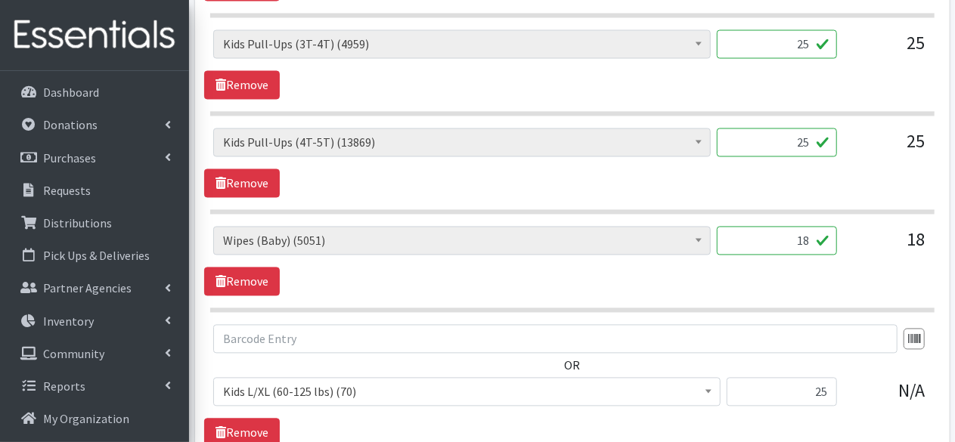
scroll to position [1577, 0]
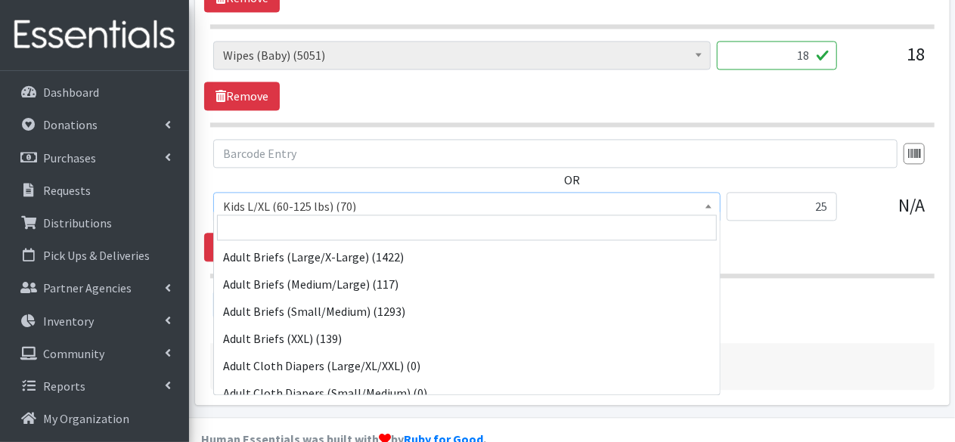
click at [374, 196] on span "Kids L/XL (60-125 lbs) (70)" at bounding box center [467, 206] width 488 height 21
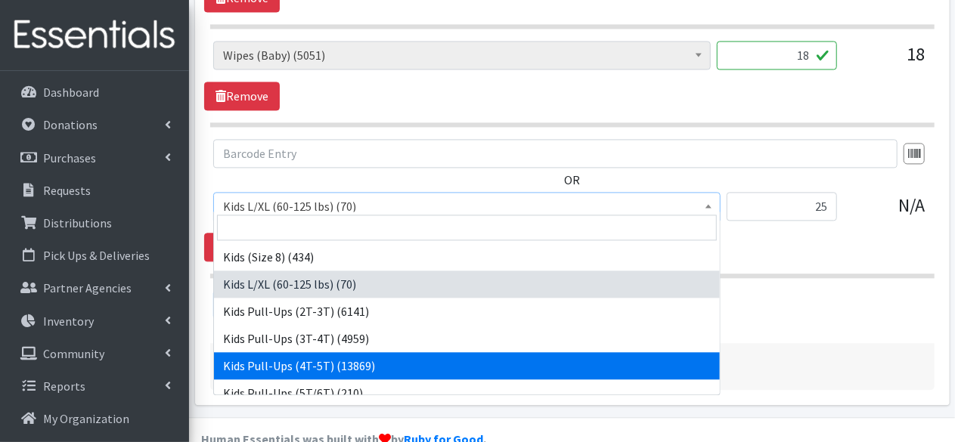
scroll to position [859, 0]
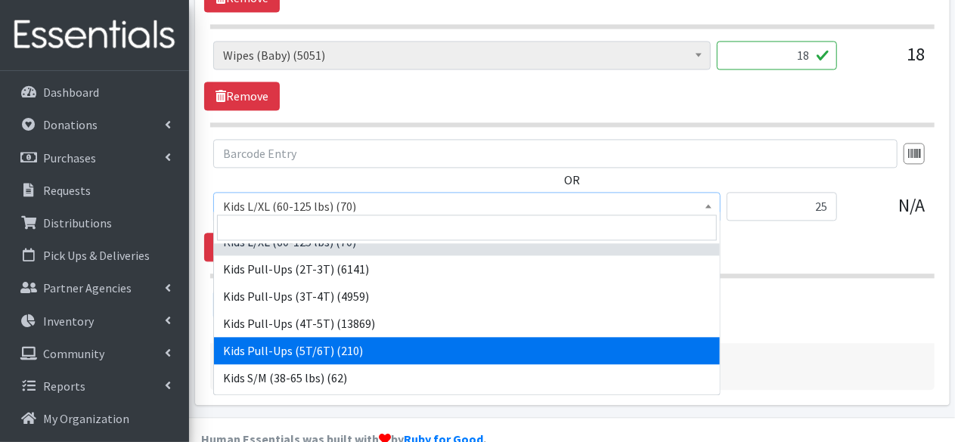
select select "14456"
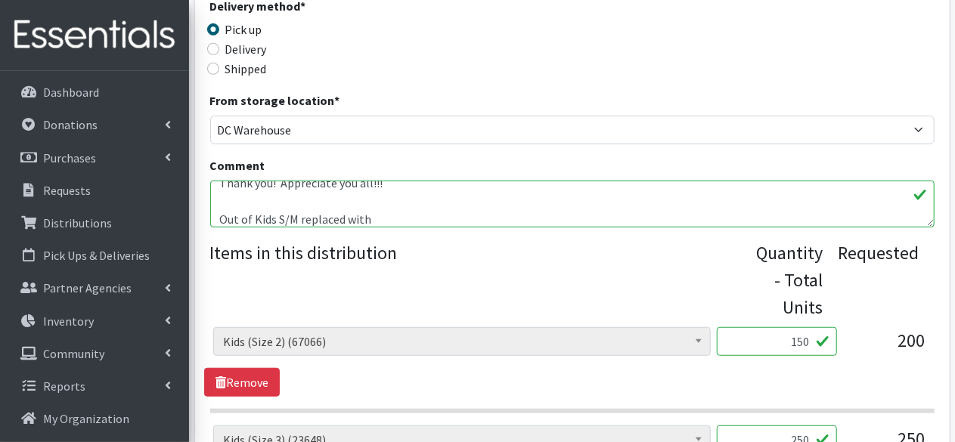
scroll to position [422, 0]
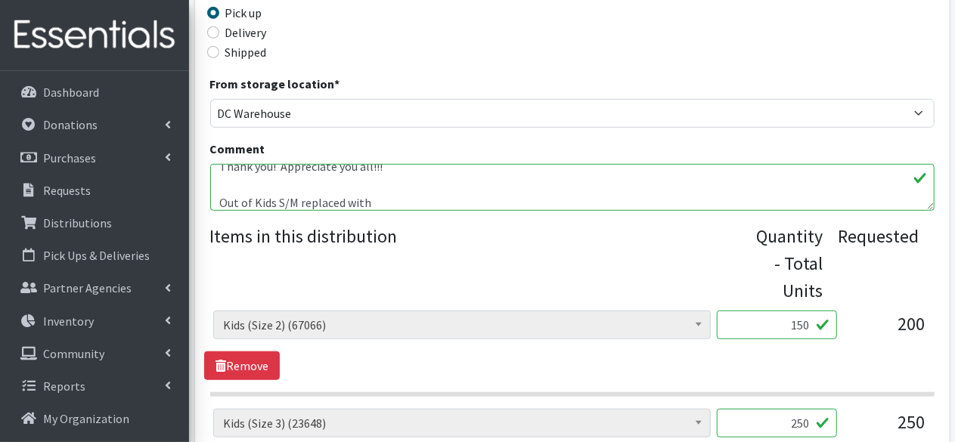
click at [380, 206] on textarea "If available: 50 size 4 Huggies Natural Sensitive 50 size 4 sensitive any brand…" at bounding box center [572, 187] width 725 height 47
click at [422, 197] on textarea "If available: 50 size 4 Huggies Natural Sensitive 50 size 4 sensitive any brand…" at bounding box center [572, 187] width 725 height 47
click at [447, 200] on textarea "If available: 50 size 4 Huggies Natural Sensitive 50 size 4 sensitive any brand…" at bounding box center [572, 187] width 725 height 47
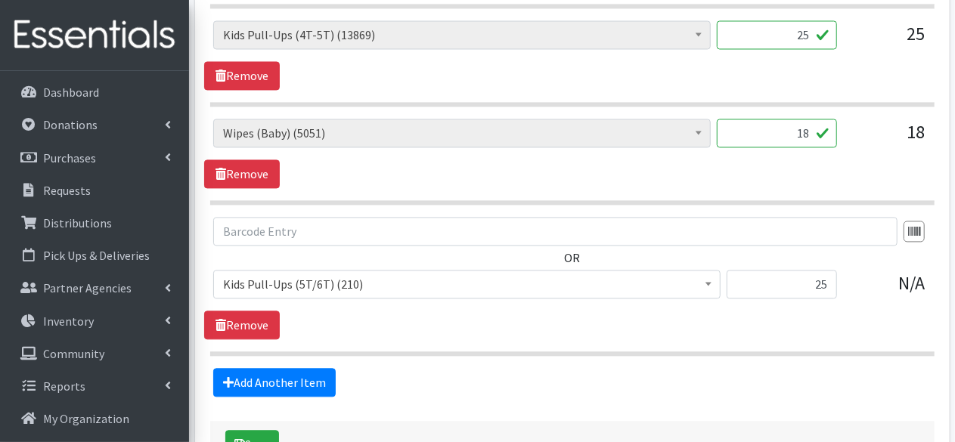
scroll to position [1597, 0]
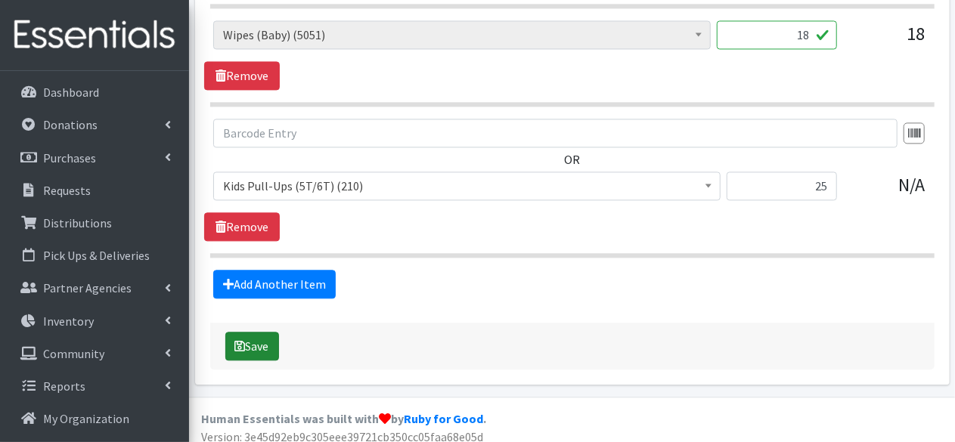
type textarea "If available: 50 size 4 Huggies Natural Sensitive 50 size 4 sensitive any brand…"
click at [259, 341] on button "Save" at bounding box center [252, 346] width 54 height 29
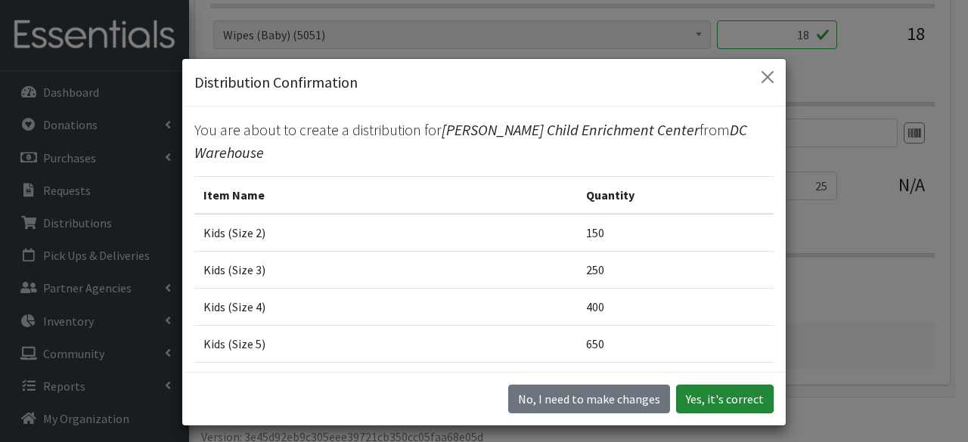
click at [708, 396] on button "Yes, it's correct" at bounding box center [725, 399] width 98 height 29
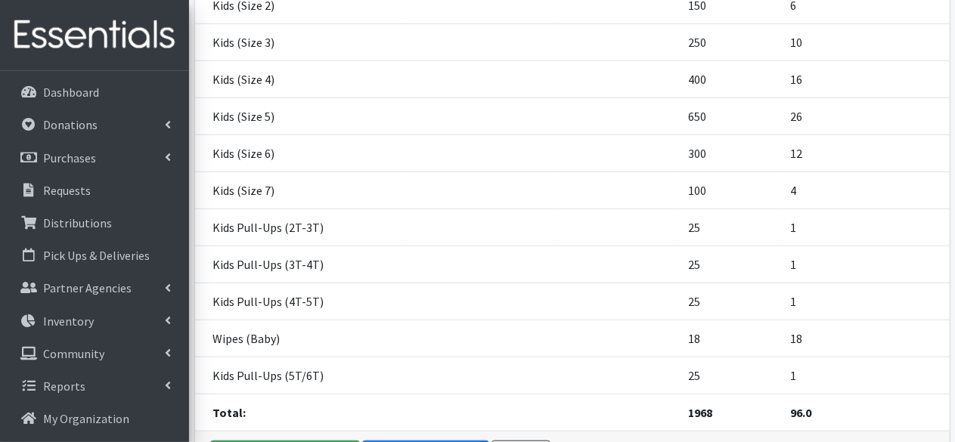
scroll to position [588, 0]
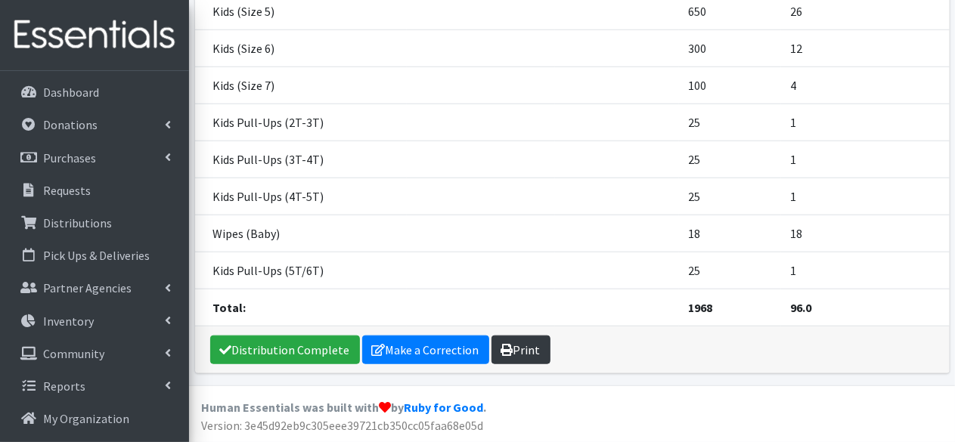
click at [502, 344] on icon at bounding box center [507, 350] width 12 height 12
